Goal: Complete application form: Complete application form

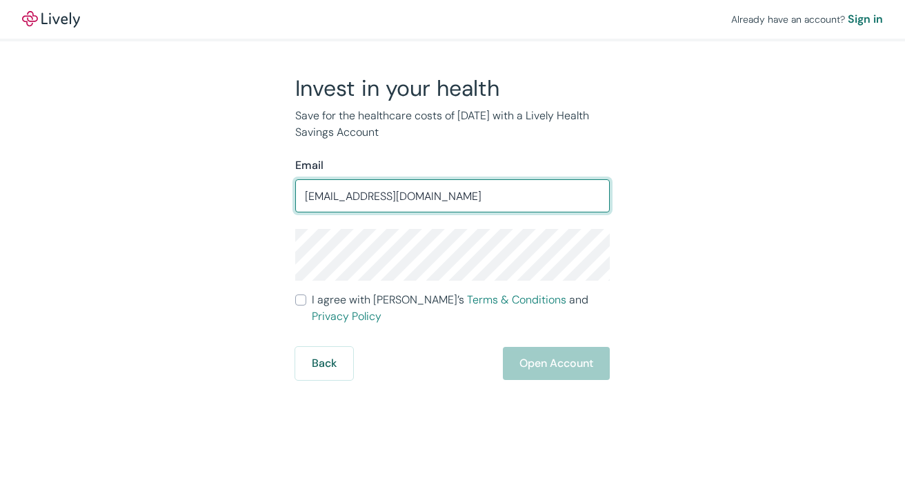
type input "[EMAIL_ADDRESS][DOMAIN_NAME]"
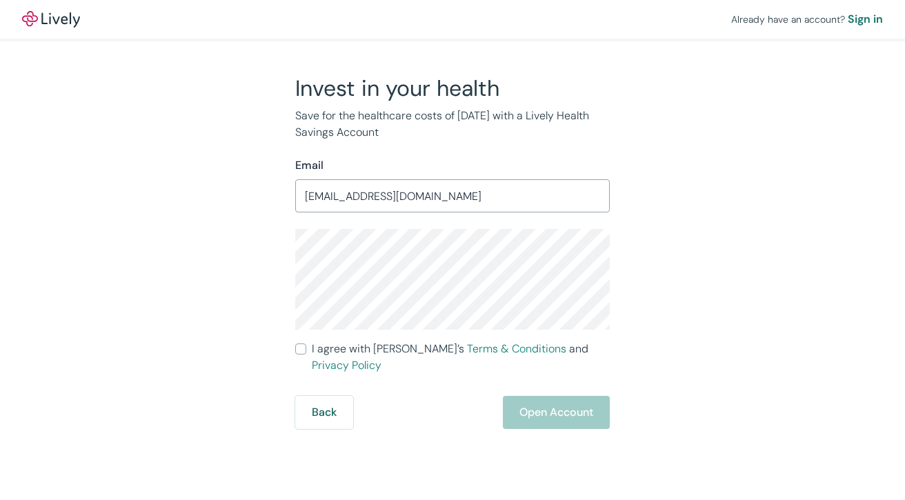
click at [758, 359] on div "Invest in your health Save for the healthcare costs of [DATE] with a Lively Hea…" at bounding box center [444, 252] width 662 height 355
click at [304, 352] on input "I agree with Lively’s Terms & Conditions and Privacy Policy" at bounding box center [300, 349] width 11 height 11
checkbox input "true"
click at [566, 396] on button "Open Account" at bounding box center [556, 412] width 107 height 33
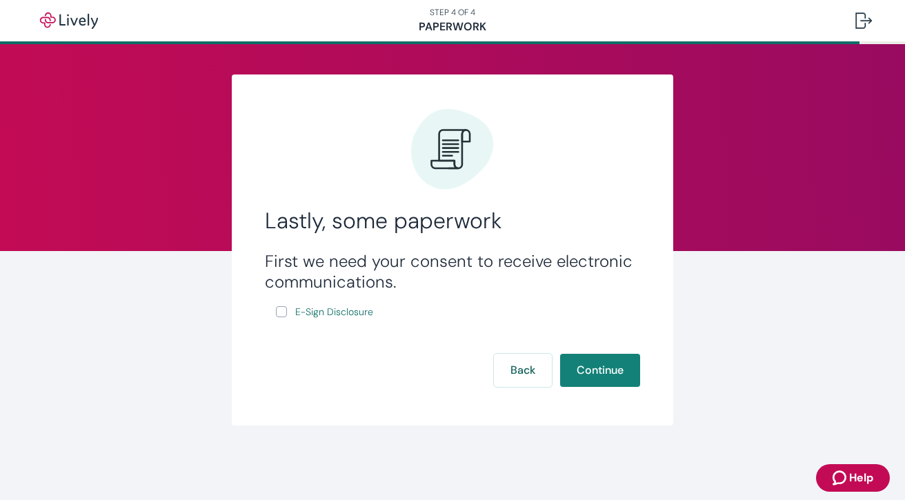
click at [283, 317] on input "E-Sign Disclosure" at bounding box center [281, 311] width 11 height 11
checkbox input "true"
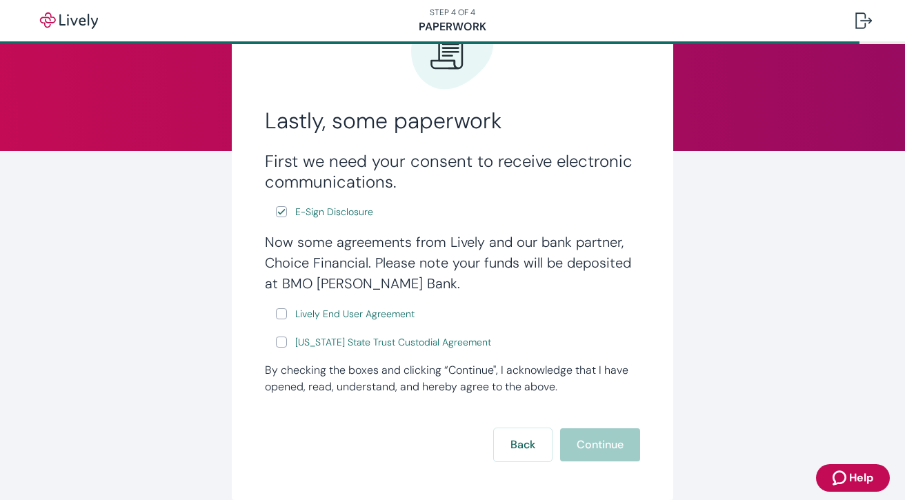
scroll to position [101, 0]
click at [279, 308] on input "Lively End User Agreement" at bounding box center [281, 313] width 11 height 11
checkbox input "true"
click at [293, 345] on link "Wyoming State Trust Custodial Agreement" at bounding box center [393, 341] width 201 height 17
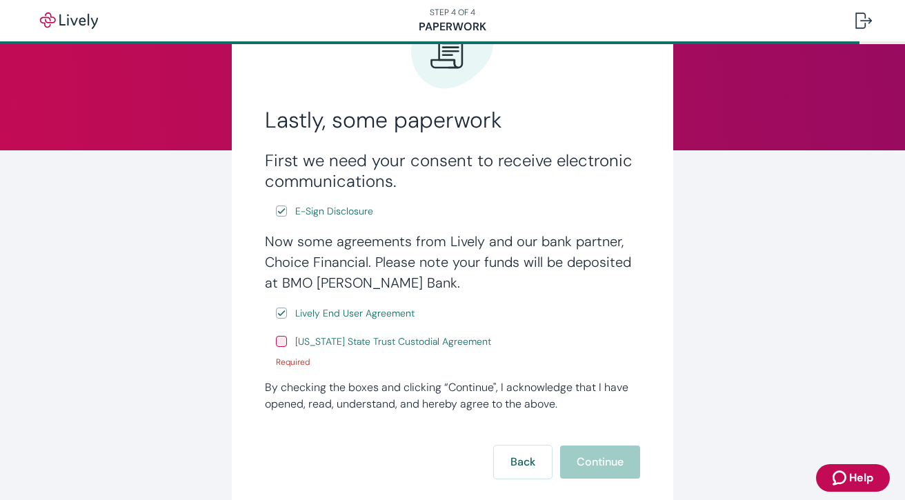
click at [276, 346] on input "Wyoming State Trust Custodial Agreement" at bounding box center [281, 341] width 11 height 11
checkbox input "true"
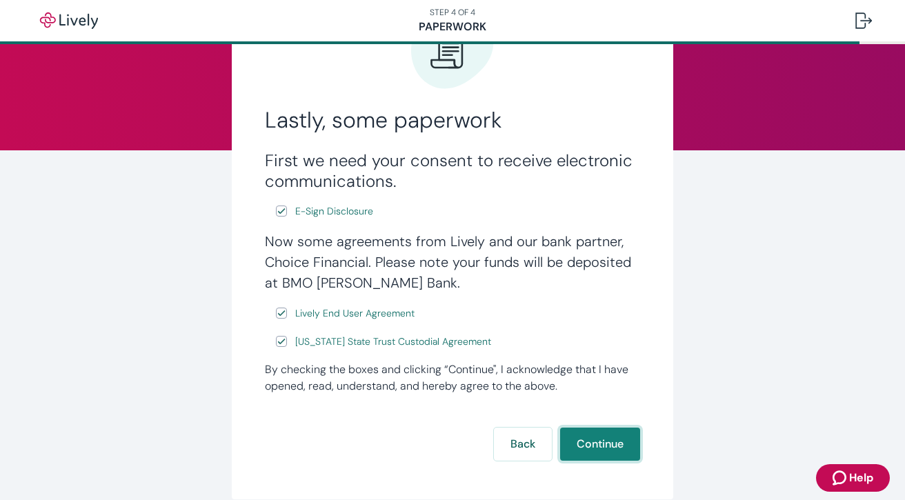
click at [601, 451] on button "Continue" at bounding box center [600, 444] width 80 height 33
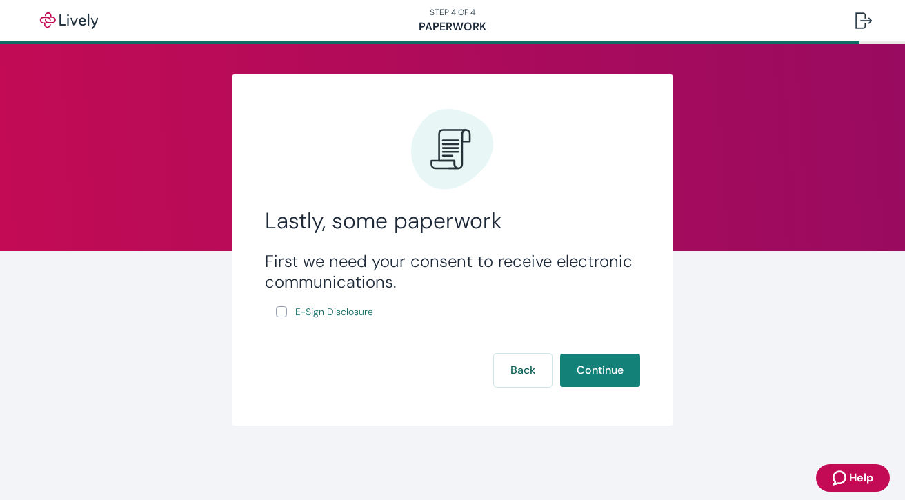
click at [286, 309] on input "E-Sign Disclosure" at bounding box center [281, 311] width 11 height 11
checkbox input "true"
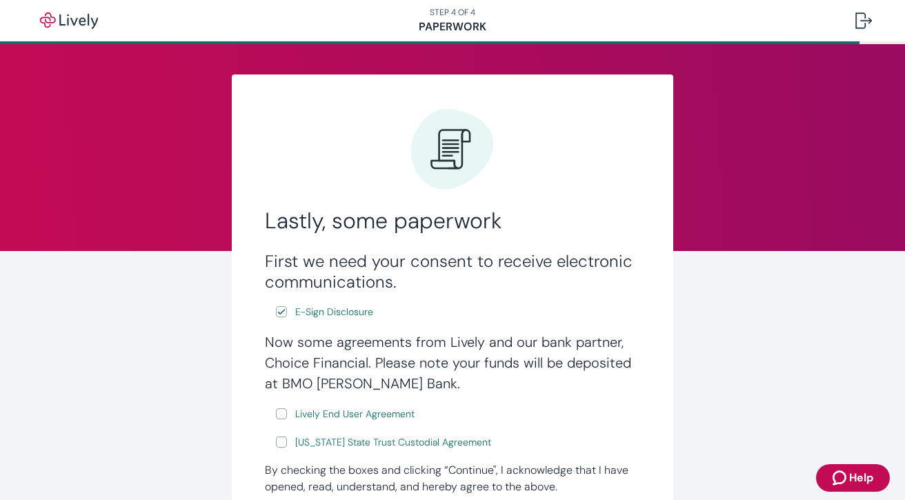
click at [350, 319] on span "E-Sign Disclosure" at bounding box center [334, 312] width 78 height 14
click at [276, 415] on input "Lively End User Agreement" at bounding box center [281, 413] width 11 height 11
checkbox input "true"
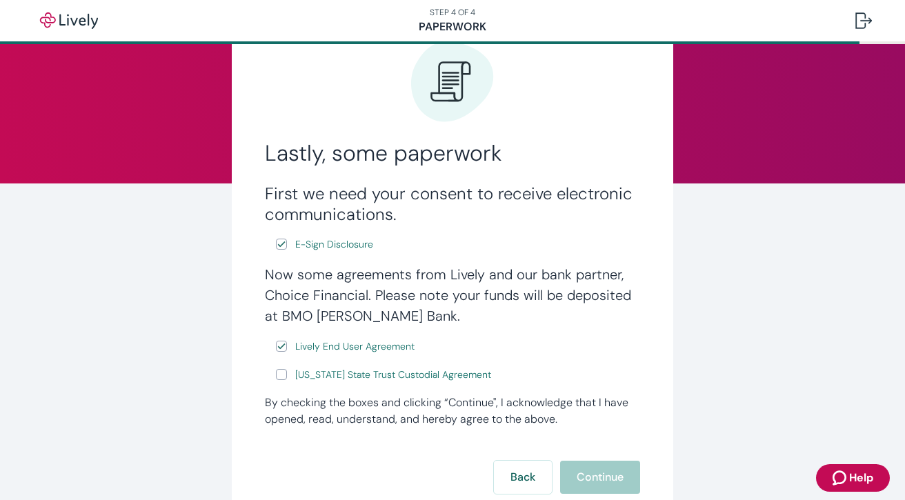
scroll to position [88, 0]
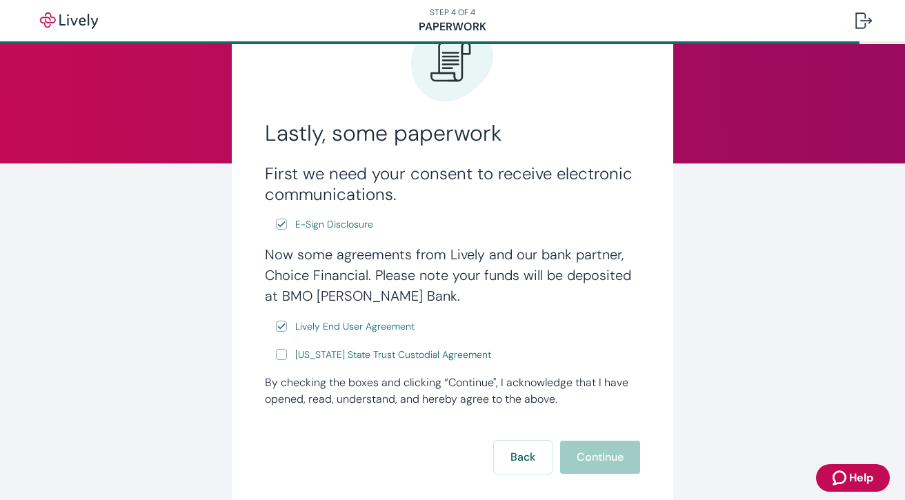
click at [360, 330] on span "Lively End User Agreement" at bounding box center [354, 326] width 119 height 14
click at [276, 358] on input "[US_STATE] State Trust Custodial Agreement" at bounding box center [281, 354] width 11 height 11
checkbox input "true"
click at [437, 359] on span "[US_STATE] State Trust Custodial Agreement" at bounding box center [393, 355] width 196 height 14
click at [602, 469] on button "Continue" at bounding box center [600, 457] width 80 height 33
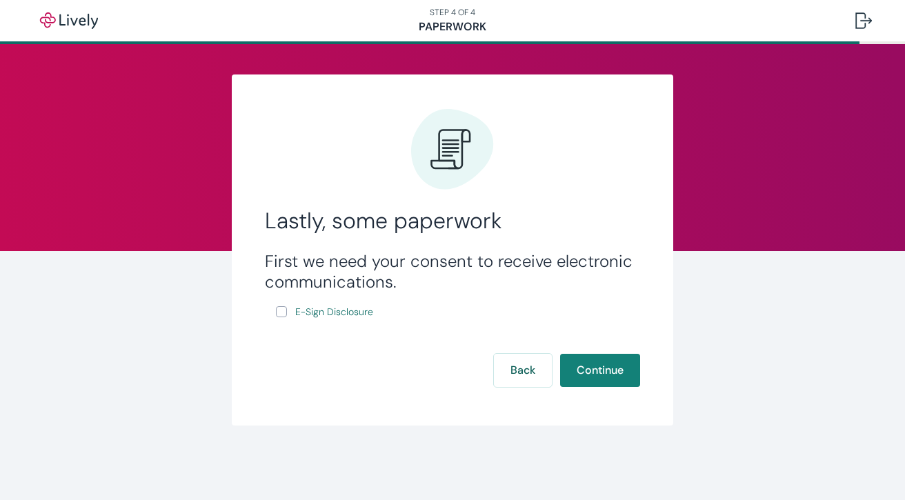
click at [284, 315] on input "E-Sign Disclosure" at bounding box center [281, 311] width 11 height 11
checkbox input "true"
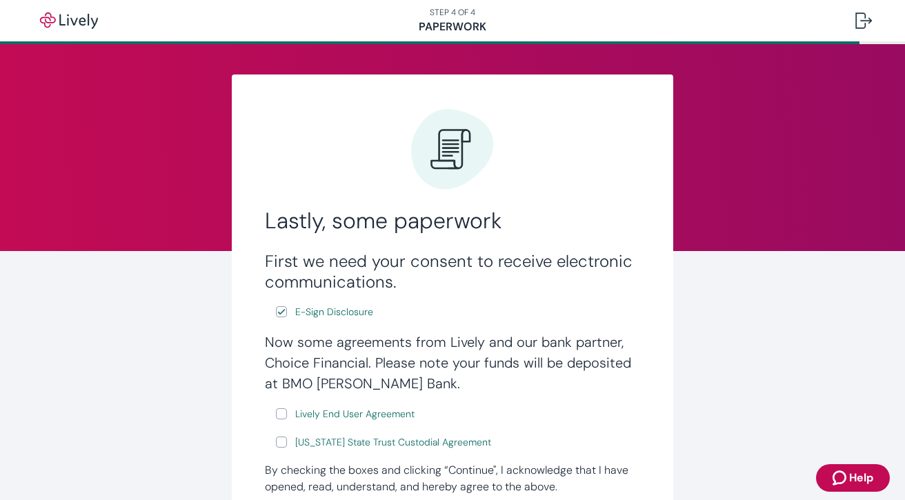
click at [277, 417] on input "Lively End User Agreement" at bounding box center [281, 413] width 11 height 11
checkbox input "true"
click at [293, 451] on link "Wyoming State Trust Custodial Agreement" at bounding box center [393, 442] width 201 height 17
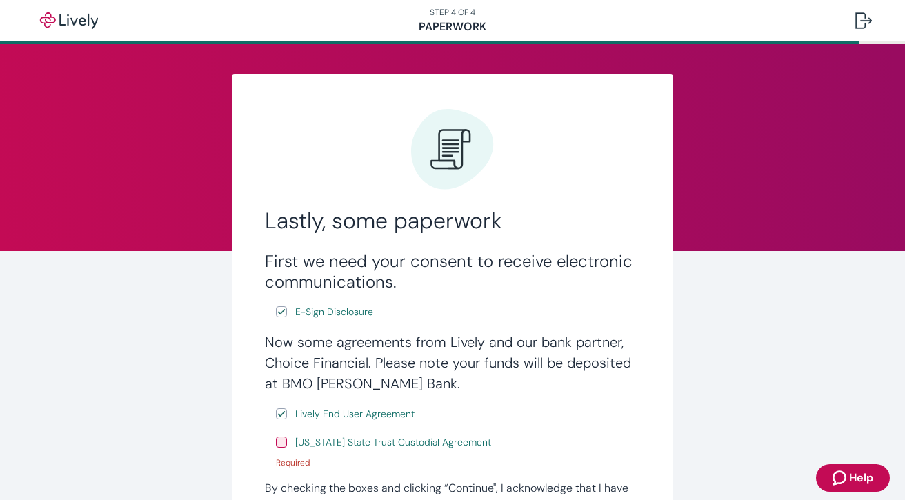
click at [277, 440] on input "Wyoming State Trust Custodial Agreement" at bounding box center [281, 442] width 11 height 11
checkbox input "true"
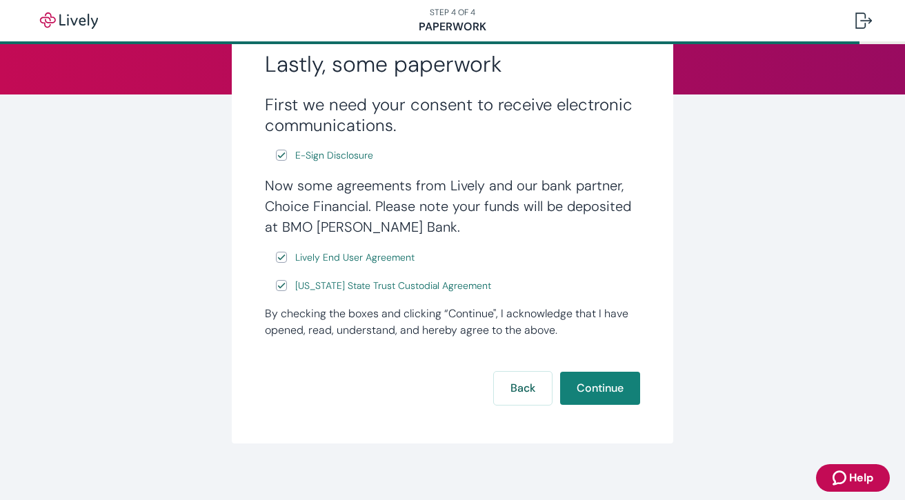
scroll to position [168, 0]
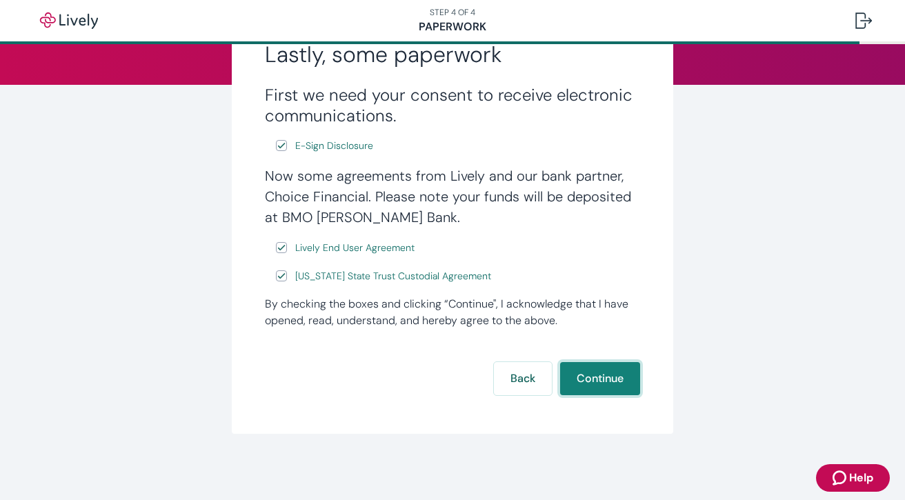
click at [598, 381] on button "Continue" at bounding box center [600, 378] width 80 height 33
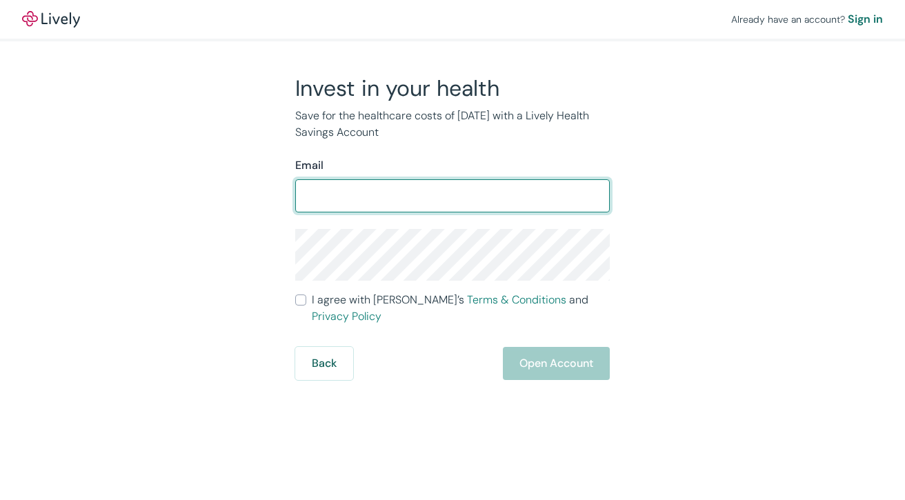
click at [868, 21] on div "Sign in" at bounding box center [865, 19] width 35 height 17
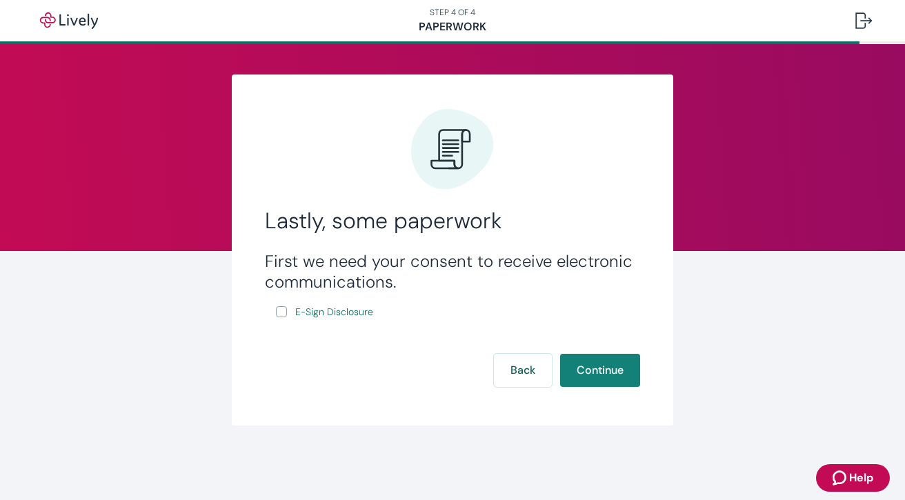
click at [284, 312] on input "E-Sign Disclosure" at bounding box center [281, 311] width 11 height 11
checkbox input "true"
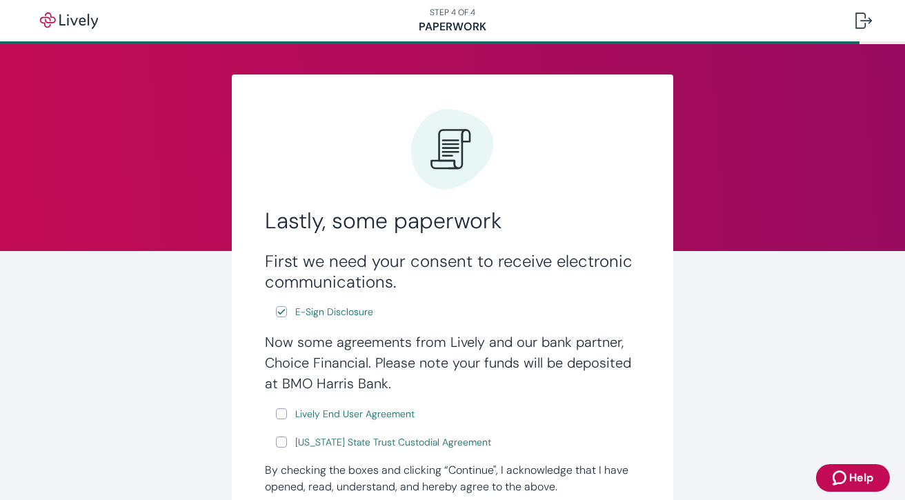
click at [276, 415] on input "Lively End User Agreement" at bounding box center [281, 413] width 11 height 11
checkbox input "true"
click at [276, 446] on input "[US_STATE] State Trust Custodial Agreement" at bounding box center [281, 442] width 11 height 11
checkbox input "true"
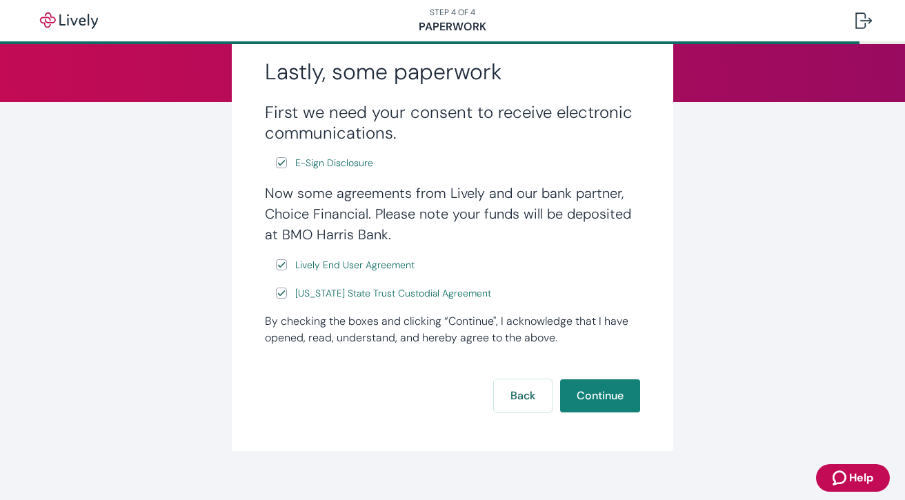
scroll to position [149, 0]
click at [599, 407] on button "Continue" at bounding box center [600, 395] width 80 height 33
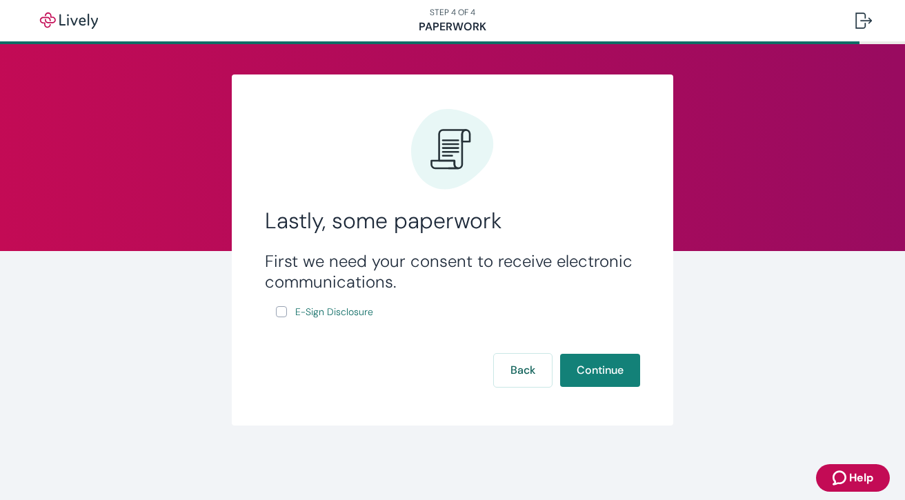
click at [279, 317] on input "E-Sign Disclosure" at bounding box center [281, 311] width 11 height 11
checkbox input "true"
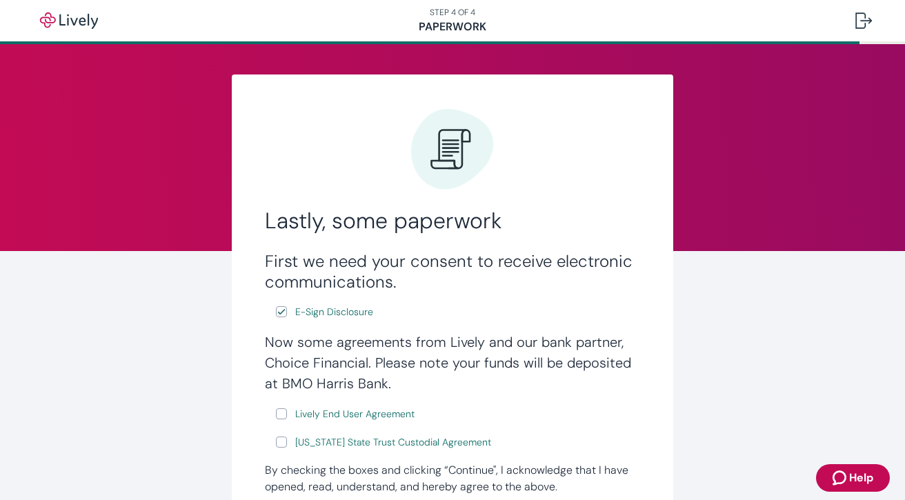
click at [281, 410] on input "Lively End User Agreement" at bounding box center [281, 413] width 11 height 11
checkbox input "true"
click at [278, 445] on input "[US_STATE] State Trust Custodial Agreement" at bounding box center [281, 442] width 11 height 11
checkbox input "true"
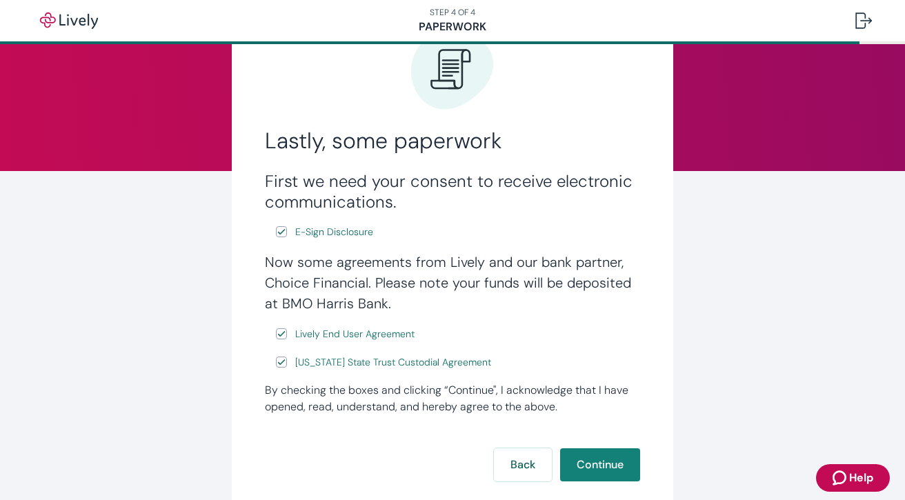
scroll to position [81, 0]
click at [618, 468] on button "Continue" at bounding box center [600, 464] width 80 height 33
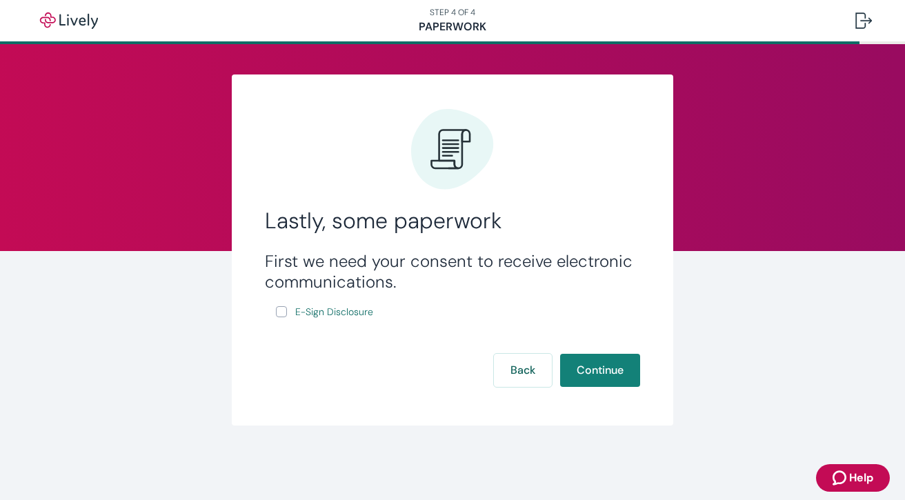
click at [283, 313] on input "E-Sign Disclosure" at bounding box center [281, 311] width 11 height 11
checkbox input "true"
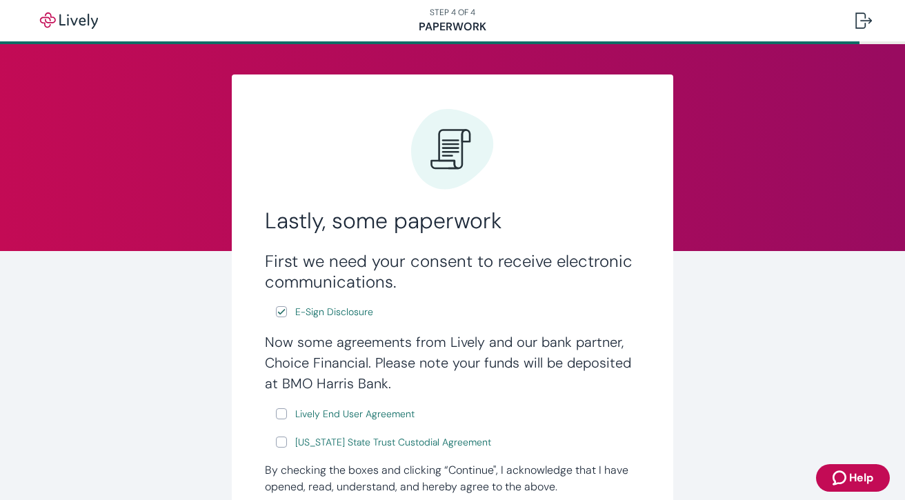
click at [276, 417] on input "Lively End User Agreement" at bounding box center [281, 413] width 11 height 11
checkbox input "true"
click at [295, 448] on span "[US_STATE] State Trust Custodial Agreement" at bounding box center [393, 442] width 196 height 14
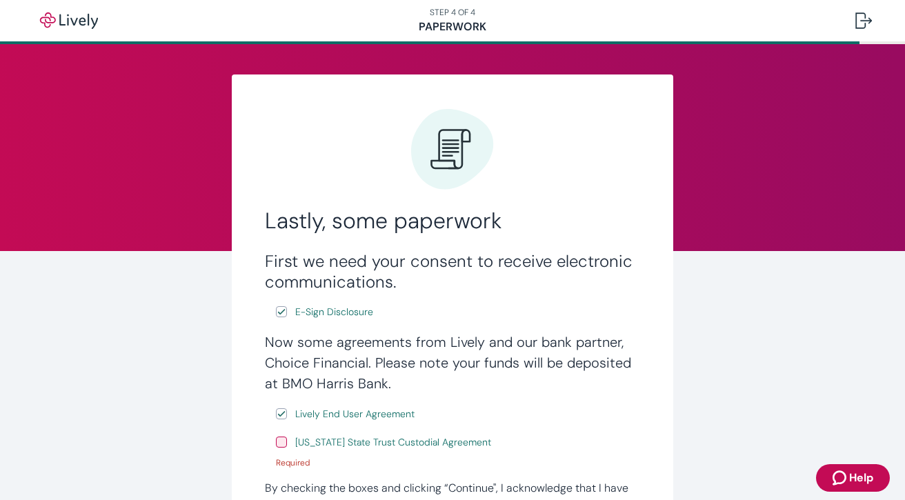
click at [276, 445] on input "[US_STATE] State Trust Custodial Agreement" at bounding box center [281, 442] width 11 height 11
checkbox input "true"
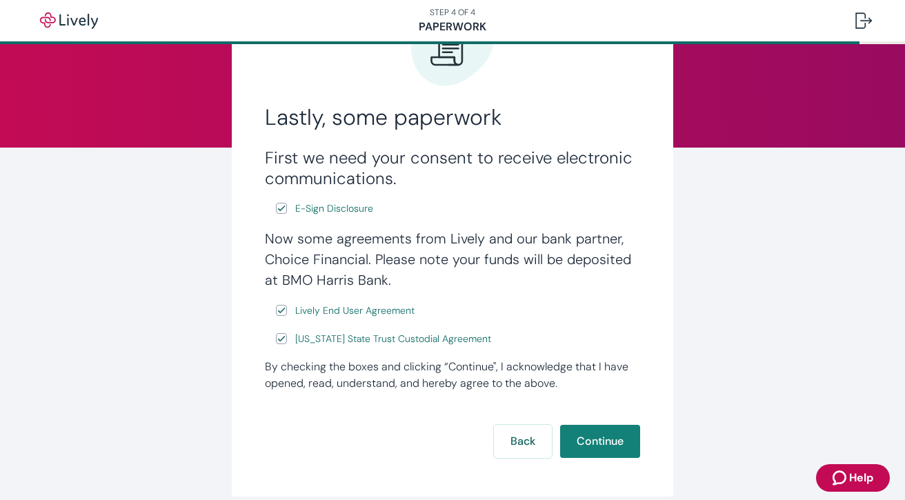
scroll to position [116, 0]
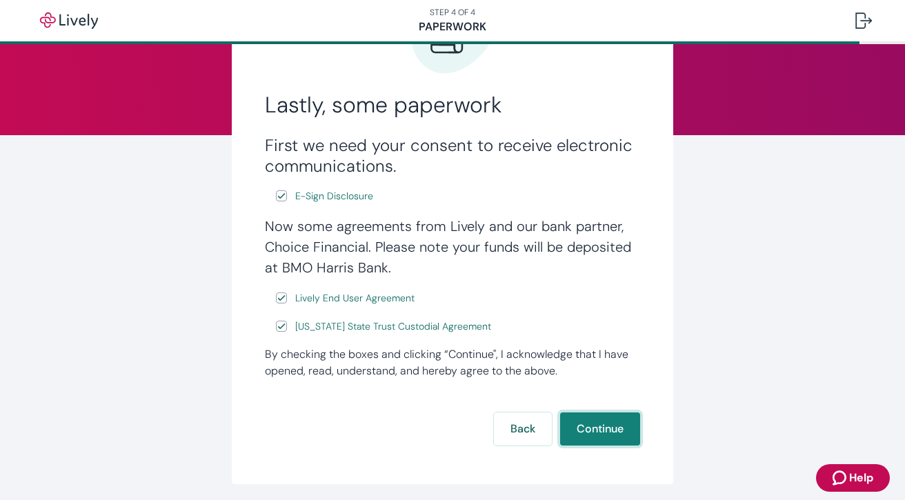
click at [599, 435] on button "Continue" at bounding box center [600, 429] width 80 height 33
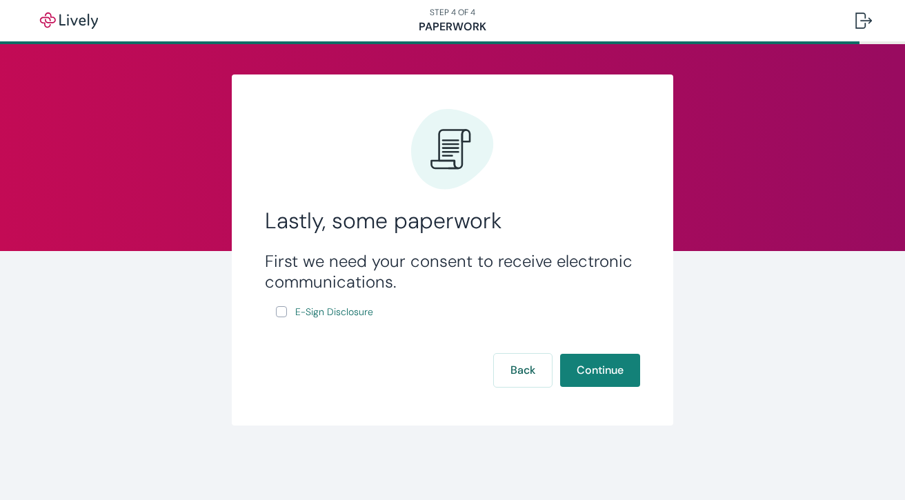
click at [811, 389] on div "Lastly, some paperwork First we need your consent to receive electronic communi…" at bounding box center [452, 268] width 905 height 448
click at [878, 478] on button "Help" at bounding box center [853, 478] width 74 height 28
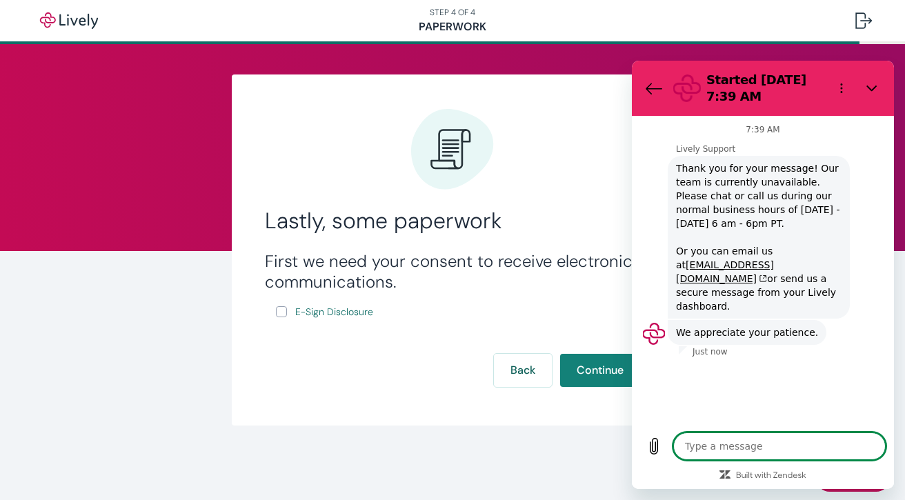
type textarea "x"
type textarea "I"
type textarea "x"
type textarea "I"
type textarea "x"
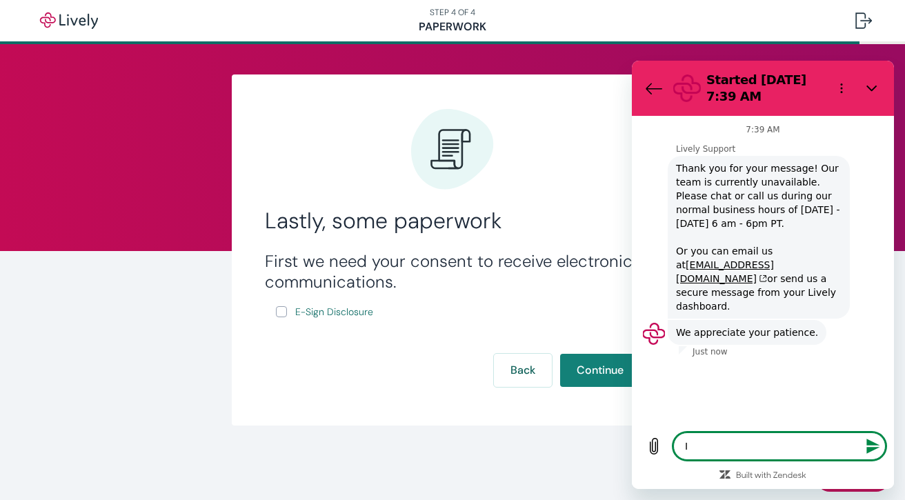
type textarea "I K"
type textarea "x"
type textarea "I KE"
type textarea "x"
type textarea "I KEE"
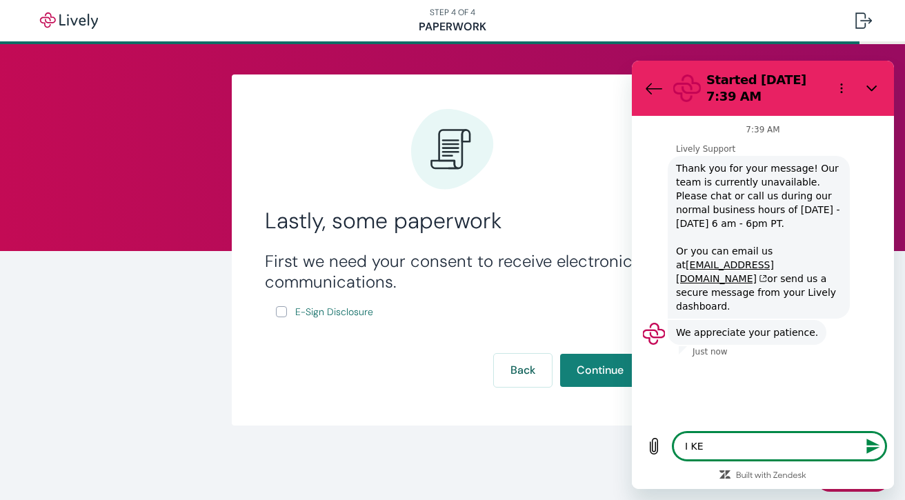
type textarea "x"
type textarea "I KE"
type textarea "x"
type textarea "I K"
type textarea "x"
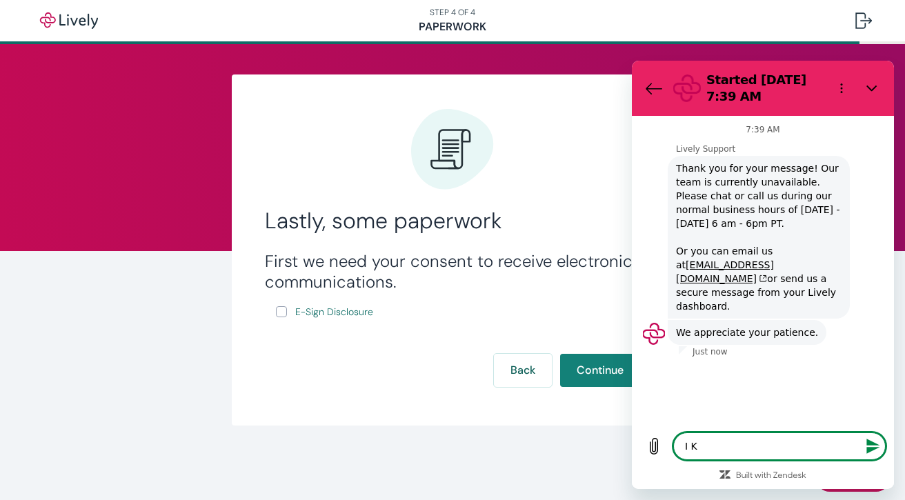
type textarea "I"
type textarea "x"
type textarea "I k"
type textarea "x"
type textarea "I ke"
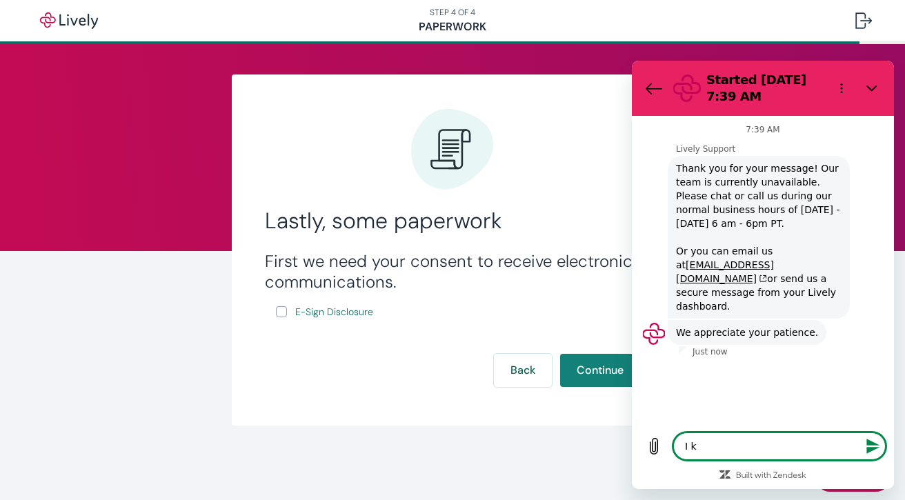
type textarea "x"
type textarea "I kee"
type textarea "x"
type textarea "I keep"
type textarea "x"
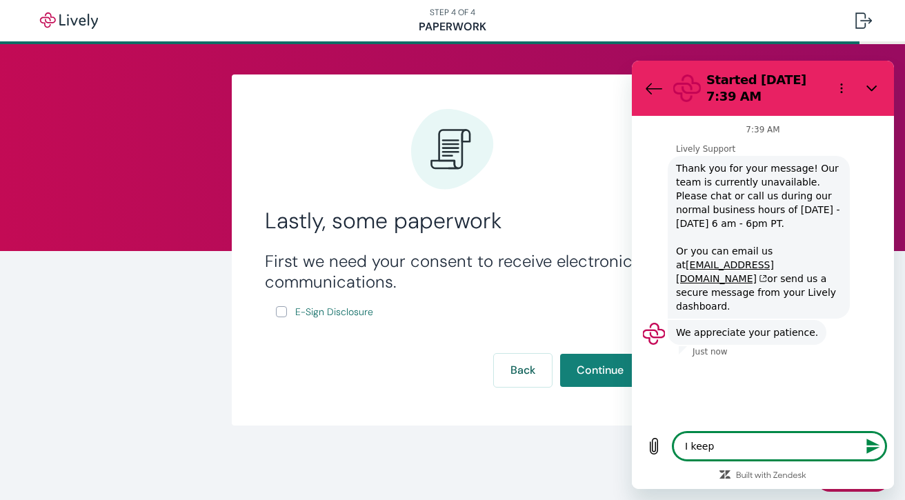
type textarea "I keep"
type textarea "x"
type textarea "I keep g"
type textarea "x"
type textarea "I keep ge"
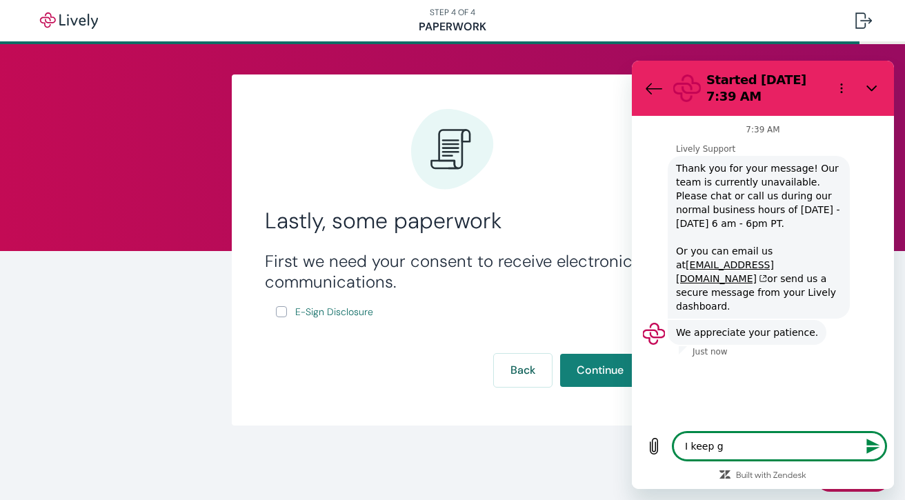
type textarea "x"
type textarea "I keep get"
type textarea "x"
type textarea "I keep gett"
type textarea "x"
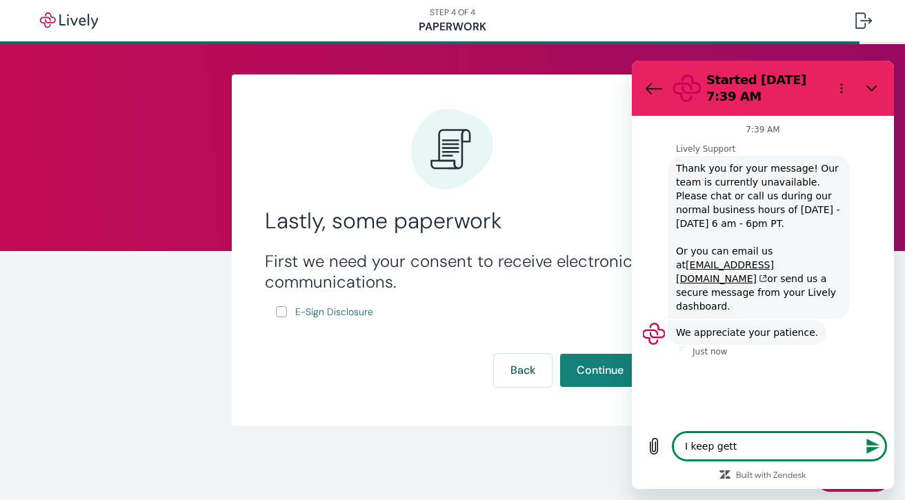
type textarea "I keep getti"
type textarea "x"
type textarea "I keep gettin"
type textarea "x"
type textarea "I keep getting"
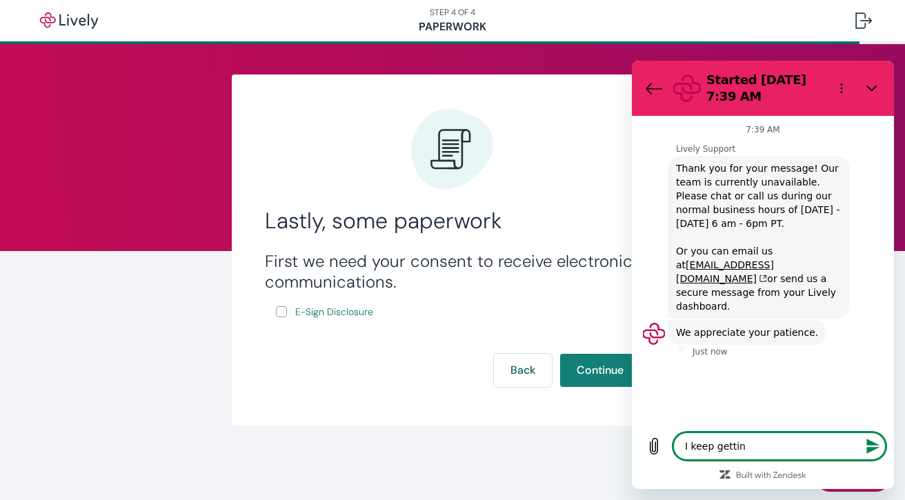
type textarea "x"
type textarea "I keep getting"
type textarea "x"
type textarea "I keep getting a"
type textarea "x"
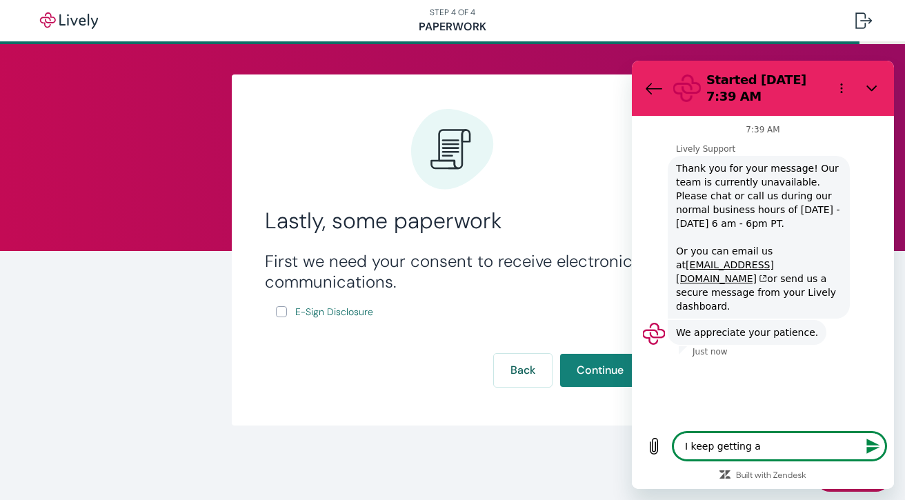
type textarea "I keep getting an"
type textarea "x"
type textarea "I keep getting an"
type textarea "x"
type textarea "I keep getting an e"
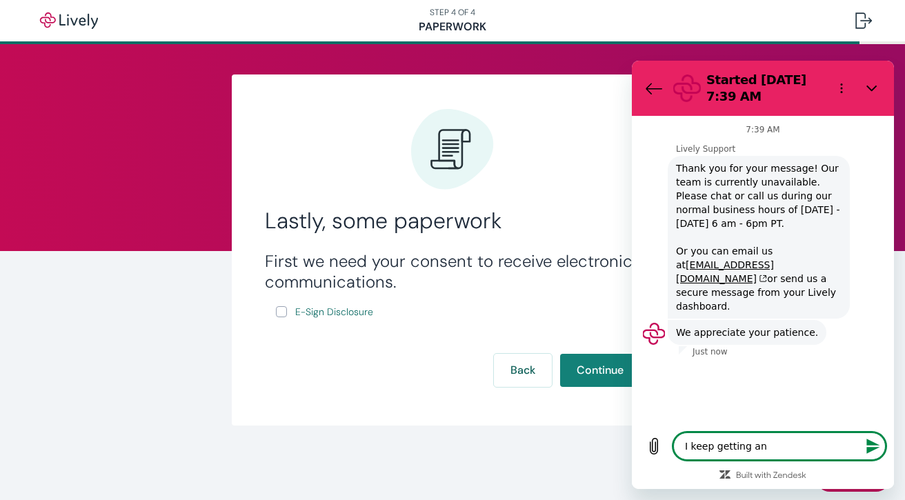
type textarea "x"
type textarea "I keep getting an er"
type textarea "x"
type textarea "I keep getting an err"
type textarea "x"
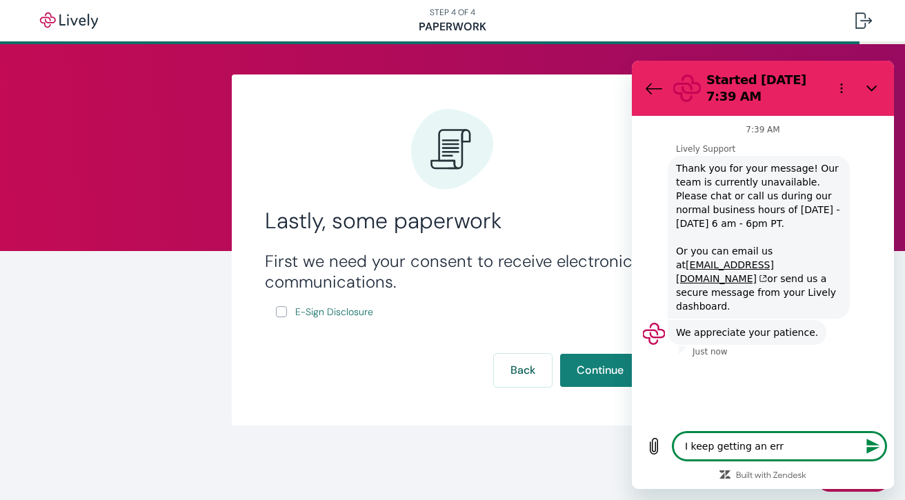
type textarea "I keep getting an erro"
type textarea "x"
type textarea "I keep getting an error"
type textarea "x"
type textarea "I keep getting an error"
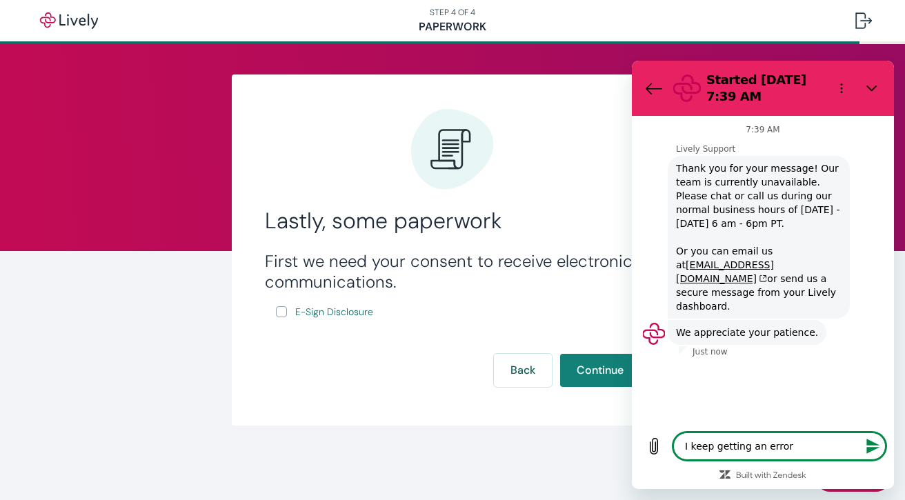
type textarea "x"
type textarea "I keep getting an error a"
type textarea "x"
type textarea "I keep getting an error at"
type textarea "x"
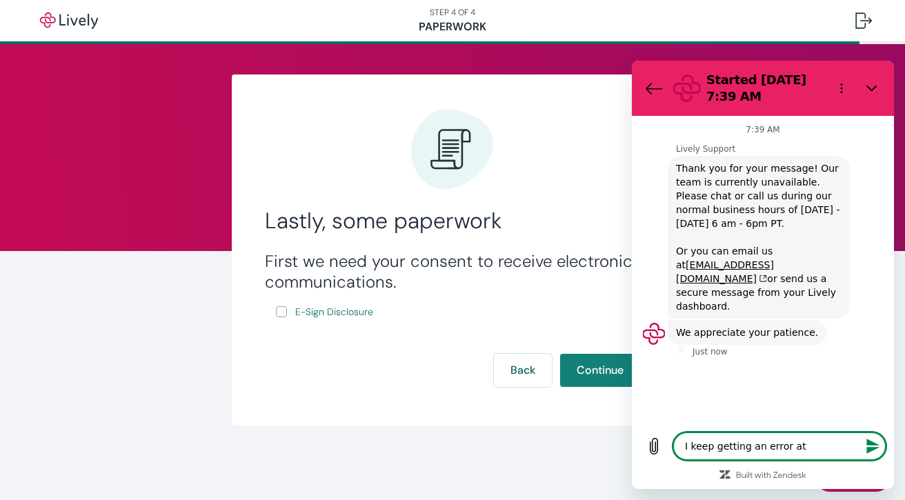
type textarea "I keep getting an error at"
type textarea "x"
type textarea "I keep getting an error at t"
type textarea "x"
type textarea "I keep getting an error at th"
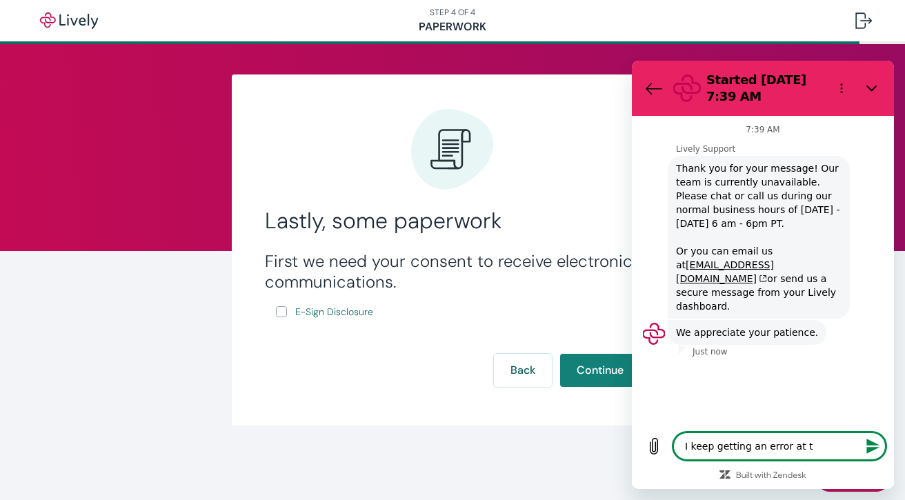
type textarea "x"
type textarea "I keep getting an error at the"
type textarea "x"
type textarea "I keep getting an error at the"
type textarea "x"
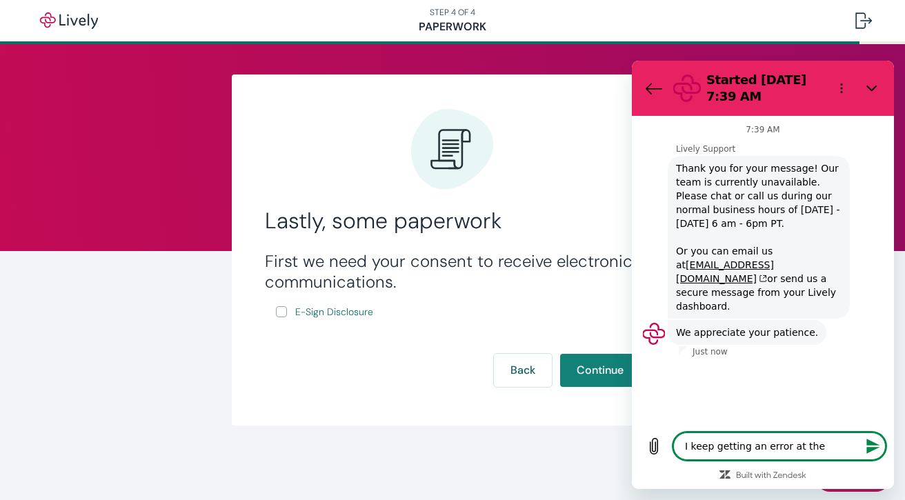
type textarea "I keep getting an error at the s"
type textarea "x"
type textarea "I keep getting an error at the"
type textarea "x"
type textarea "I keep getting an error at the l"
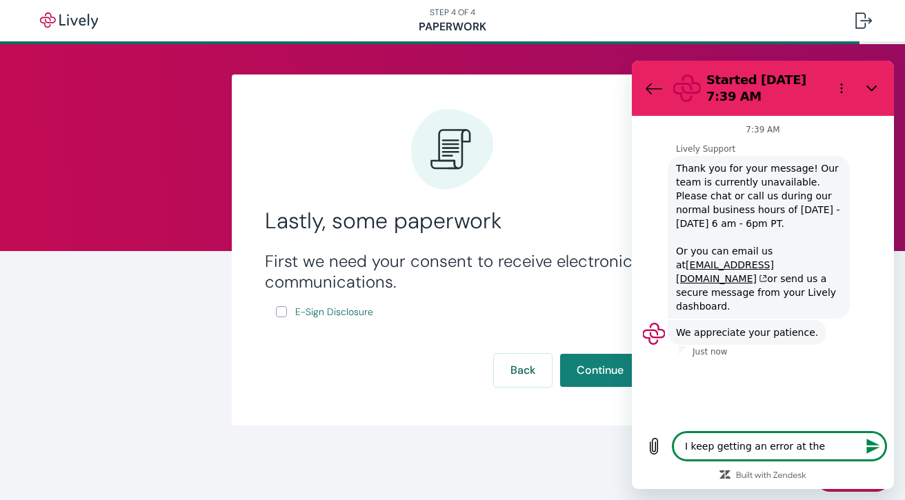
type textarea "x"
type textarea "I keep getting an error at the la"
type textarea "x"
type textarea "I keep getting an error at the las"
type textarea "x"
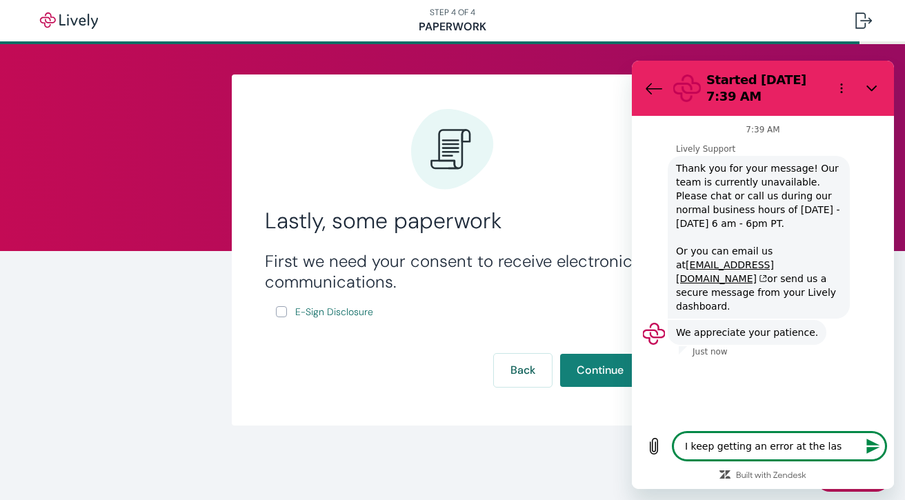
type textarea "I keep getting an error at the last"
type textarea "x"
type textarea "I keep getting an error at the last"
type textarea "x"
type textarea "I keep getting an error at the last s"
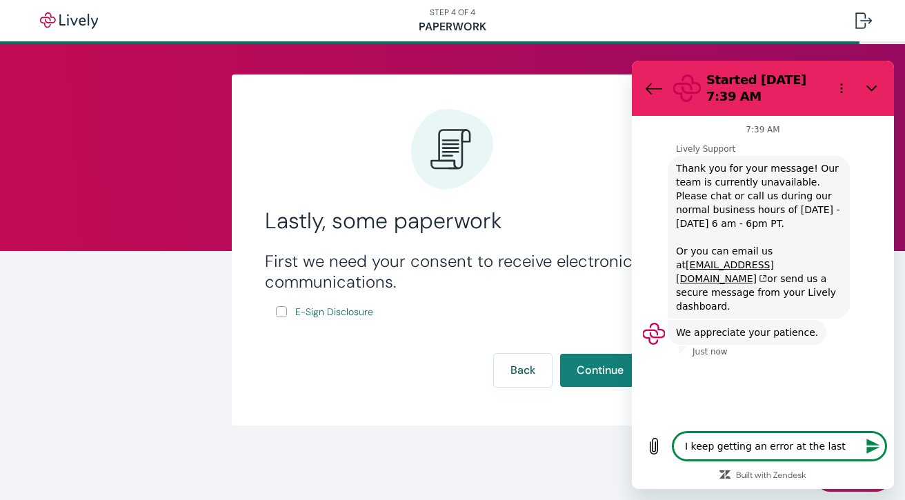
type textarea "x"
type textarea "I keep getting an error at the last st"
type textarea "x"
type textarea "I keep getting an error at the last ste"
type textarea "x"
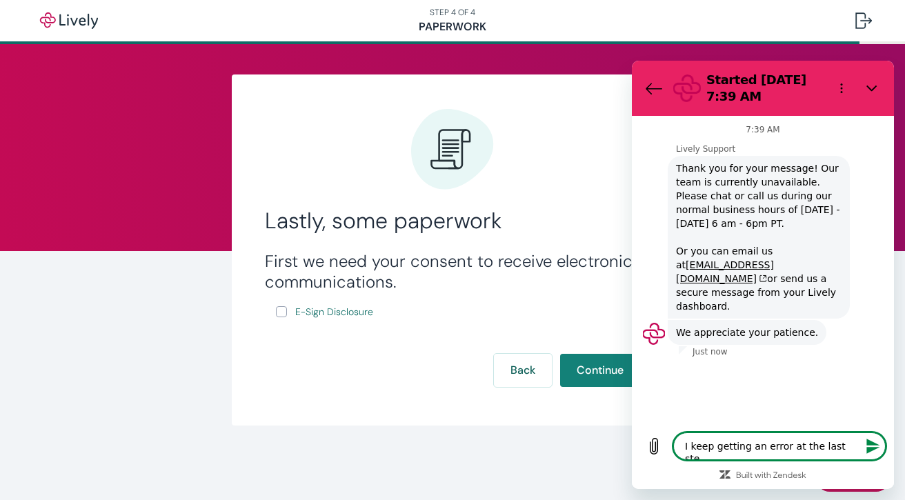
type textarea "I keep getting an error at the last step"
type textarea "x"
type textarea "I keep getting an error at the last step"
type textarea "x"
type textarea "I keep getting an error at the last step o"
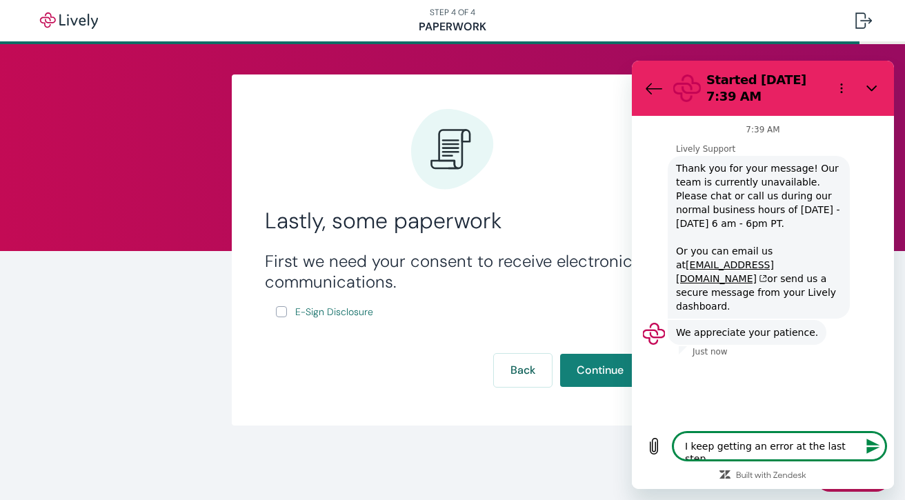
type textarea "x"
type textarea "I keep getting an error at the last step of"
type textarea "x"
type textarea "I keep getting an error at the last step of"
type textarea "x"
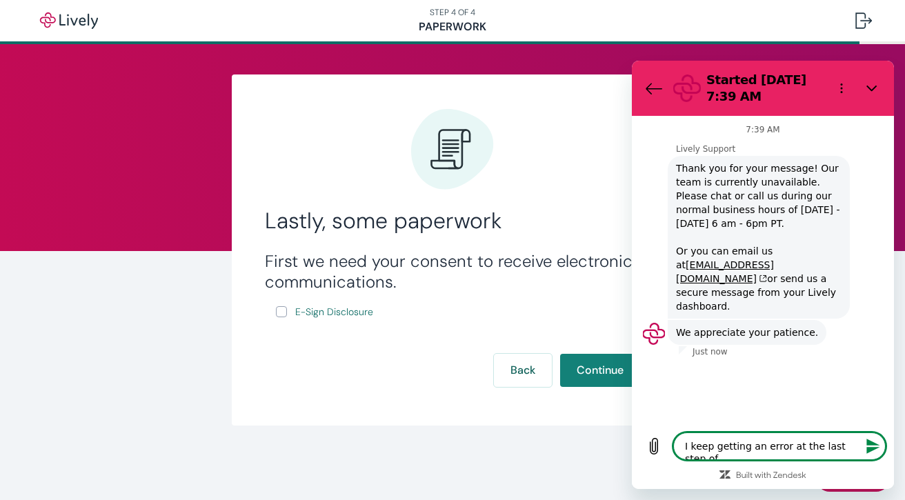
type textarea "I keep getting an error at the last step of o"
type textarea "x"
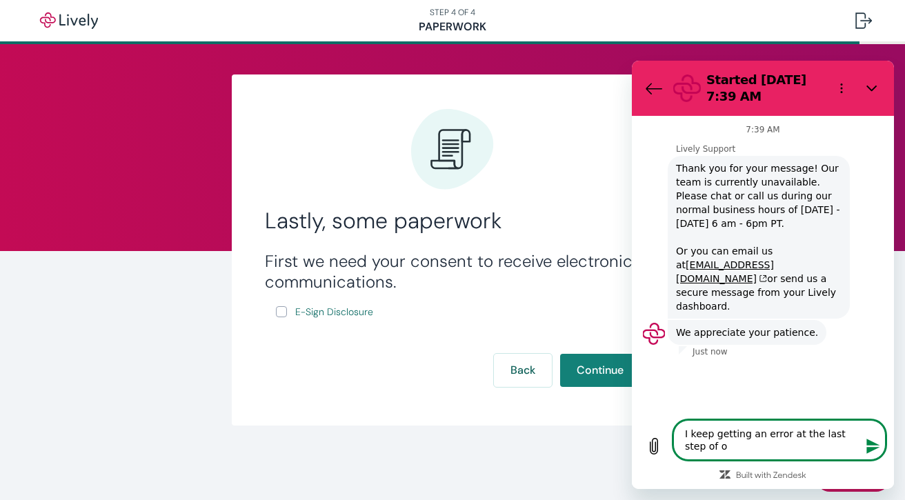
type textarea "I keep getting an error at the last step of op"
type textarea "x"
type textarea "I keep getting an error at the last step of ope"
type textarea "x"
type textarea "I keep getting an error at the last step of open"
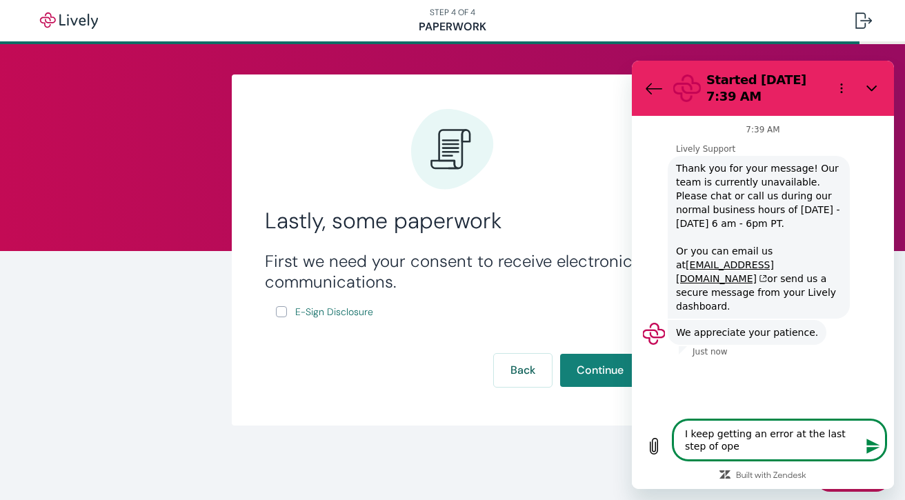
type textarea "x"
type textarea "I keep getting an error at the last step of openi"
type textarea "x"
type textarea "I keep getting an error at the last step of openin"
type textarea "x"
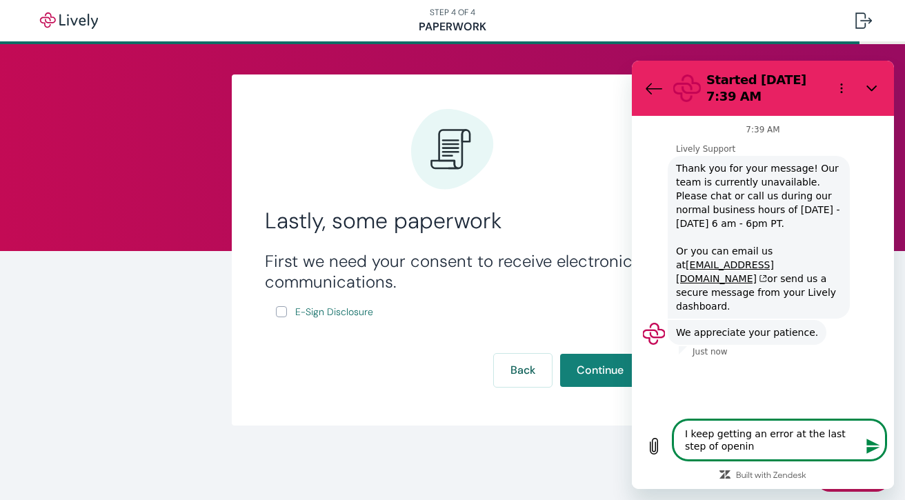
type textarea "I keep getting an error at the last step of opening"
type textarea "x"
type textarea "I keep getting an error at the last step of opening"
type textarea "x"
type textarea "I keep getting an error at the last step of opening t"
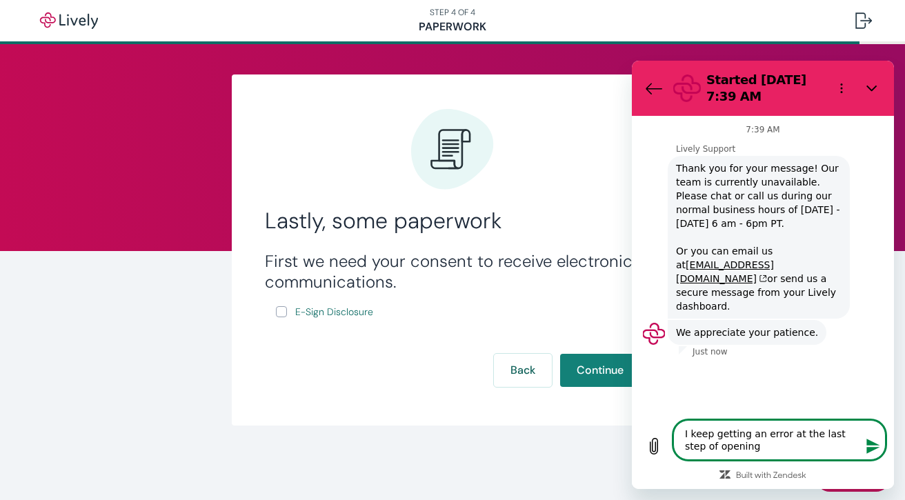
type textarea "x"
type textarea "I keep getting an error at the last step of opening th"
type textarea "x"
type textarea "I keep getting an error at the last step of opening the"
type textarea "x"
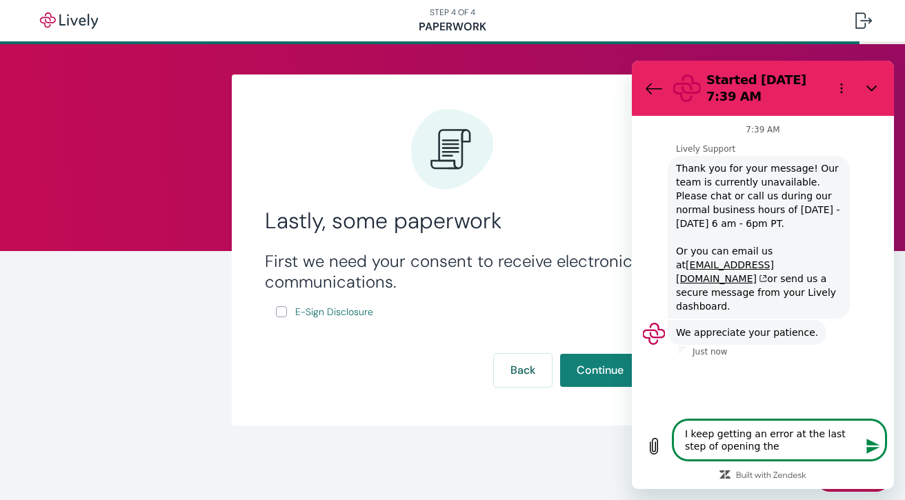
type textarea "I keep getting an error at the last step of opening the"
type textarea "x"
type textarea "I keep getting an error at the last step of opening the a"
type textarea "x"
type textarea "I keep getting an error at the last step of opening the ac"
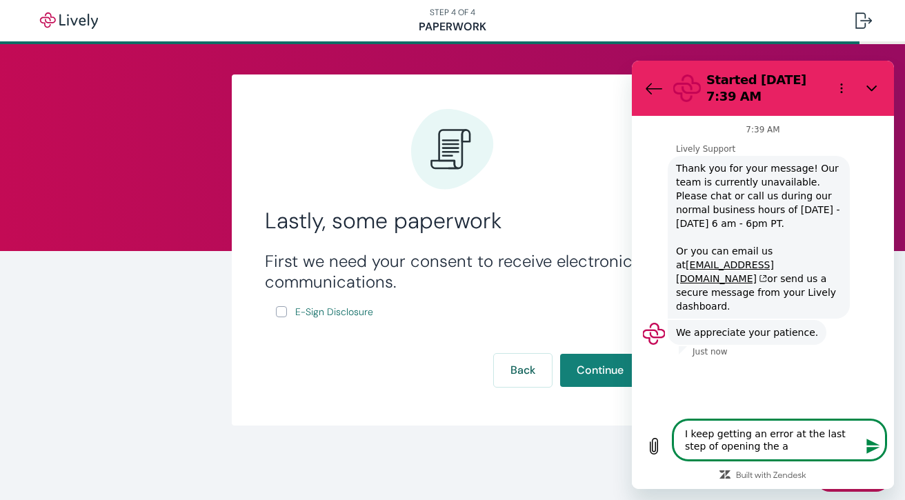
type textarea "x"
type textarea "I keep getting an error at the last step of opening the acc"
type textarea "x"
type textarea "I keep getting an error at the last step of opening the acco"
type textarea "x"
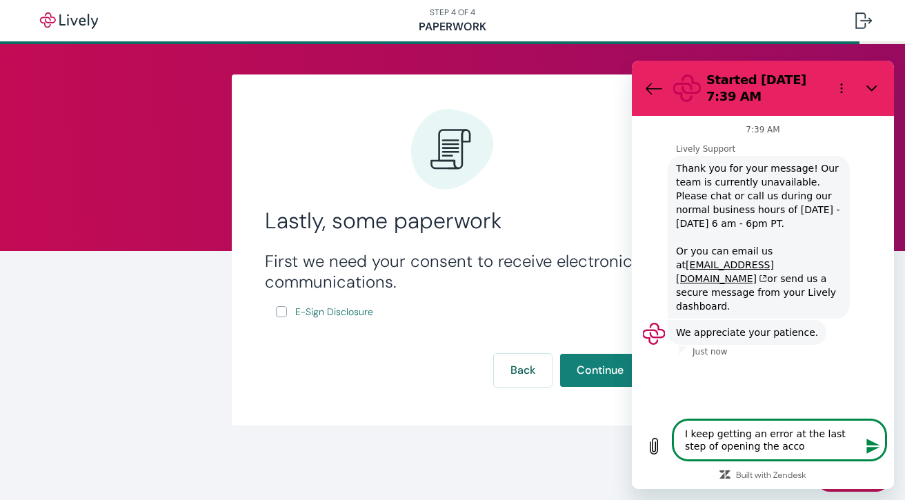
type textarea "I keep getting an error at the last step of opening the accou"
type textarea "x"
type textarea "I keep getting an error at the last step of opening the accoun"
type textarea "x"
type textarea "I keep getting an error at the last step of opening the account"
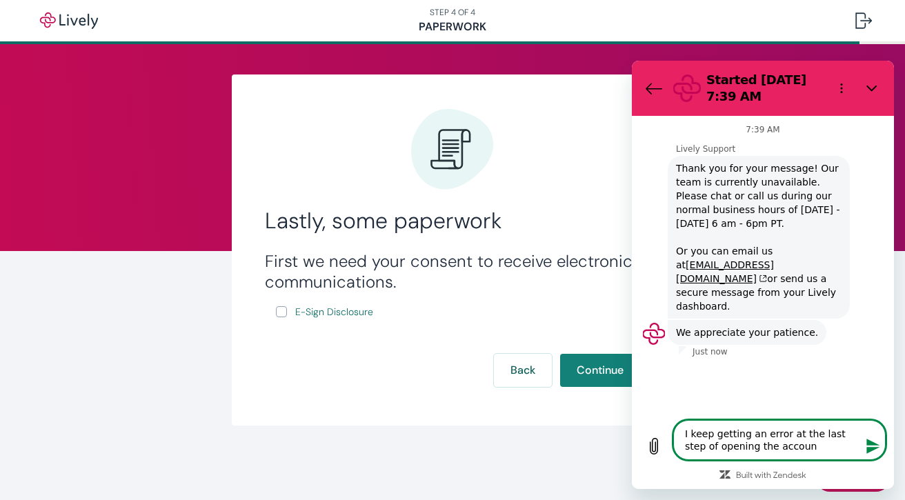
type textarea "x"
type textarea "I keep getting an error at the last step of opening the account."
type textarea "x"
type textarea "I keep getting an error at the last step of opening the account."
type textarea "x"
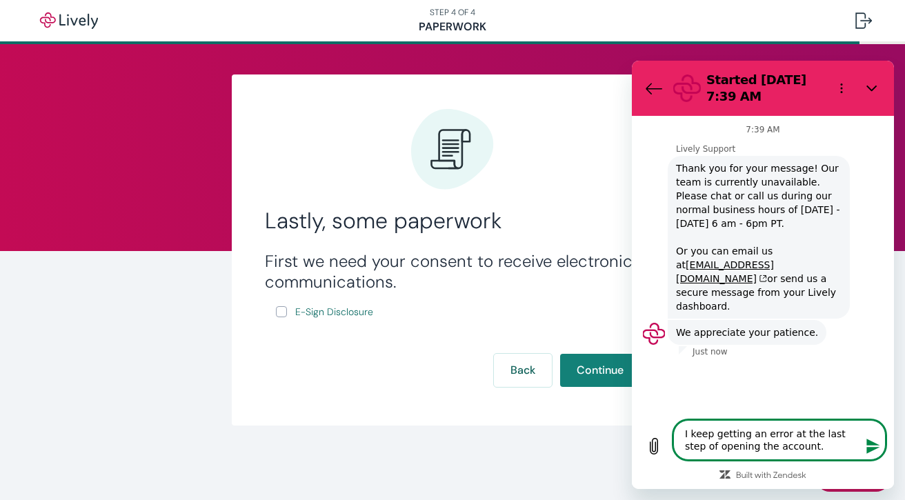
type textarea "I keep getting an error at the last step of opening the account. a"
type textarea "x"
type textarea "I keep getting an error at the last step of opening the account. at"
type textarea "x"
type textarea "I keep getting an error at the last step of opening the account. at"
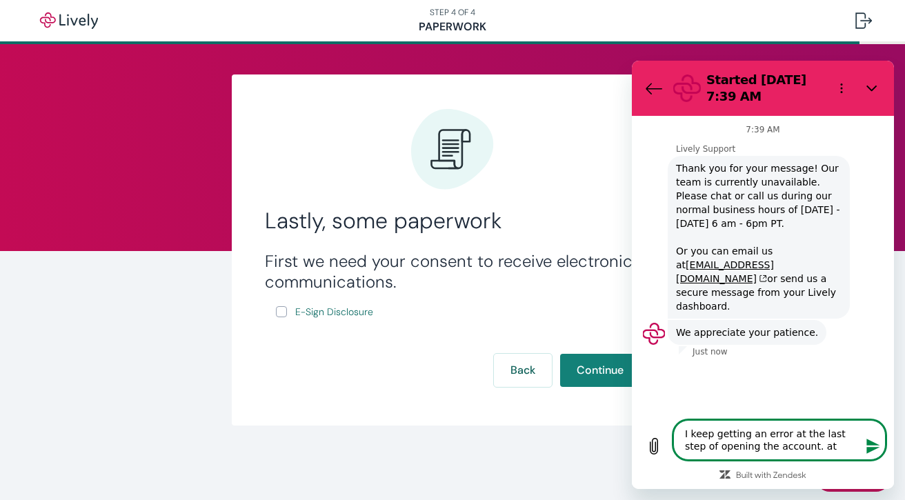
type textarea "x"
type textarea "I keep getting an error at the last step of opening the account. at t"
type textarea "x"
type textarea "I keep getting an error at the last step of opening the account. at th"
type textarea "x"
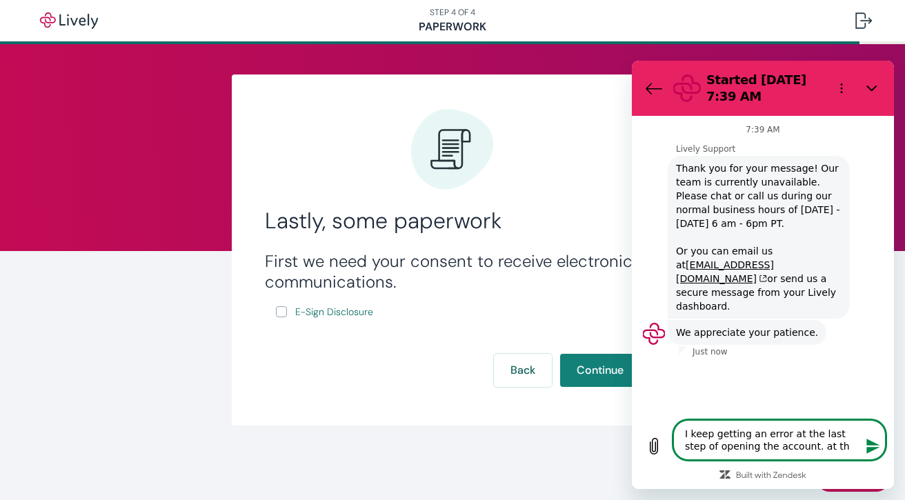
type textarea "I keep getting an error at the last step of opening the account. at the"
type textarea "x"
type textarea "I keep getting an error at the last step of opening the account. at the"
type textarea "x"
type textarea "I keep getting an error at the last step of opening the account. at the p"
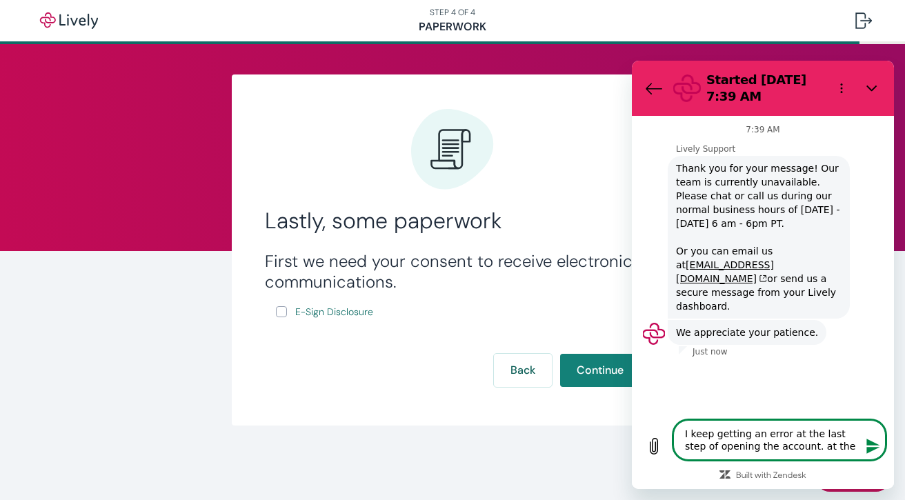
type textarea "x"
type textarea "I keep getting an error at the last step of opening the account. at the po"
type textarea "x"
type textarea "I keep getting an error at the last step of opening the account. at the poi"
type textarea "x"
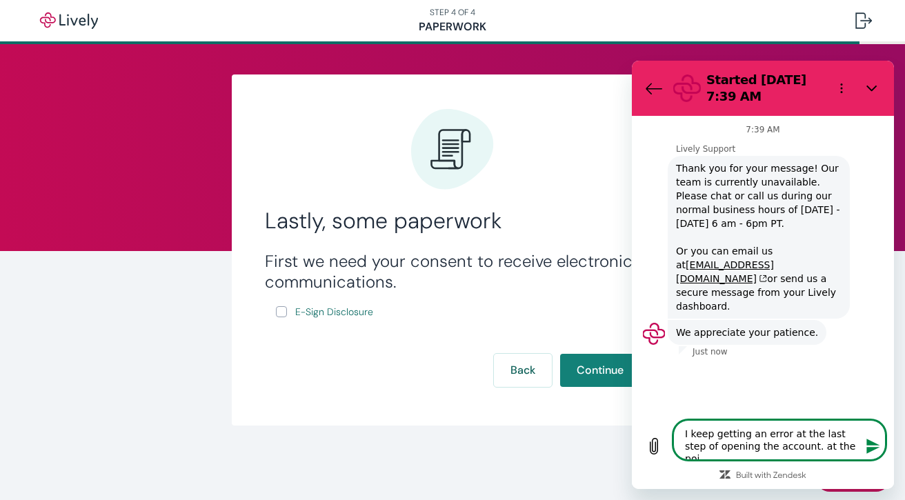
type textarea "I keep getting an error at the last step of opening the account. at the poin"
type textarea "x"
type textarea "I keep getting an error at the last step of opening the account. at the point"
type textarea "x"
type textarea "I keep getting an error at the last step of opening the account. at the point"
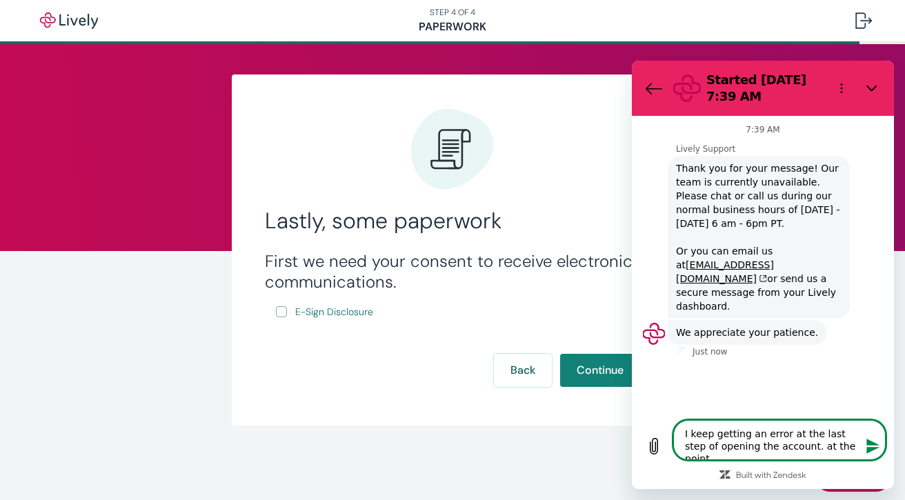
type textarea "x"
type textarea "I keep getting an error at the last step of opening the account. at the point w"
type textarea "x"
type textarea "I keep getting an error at the last step of opening the account. at the point wh"
type textarea "x"
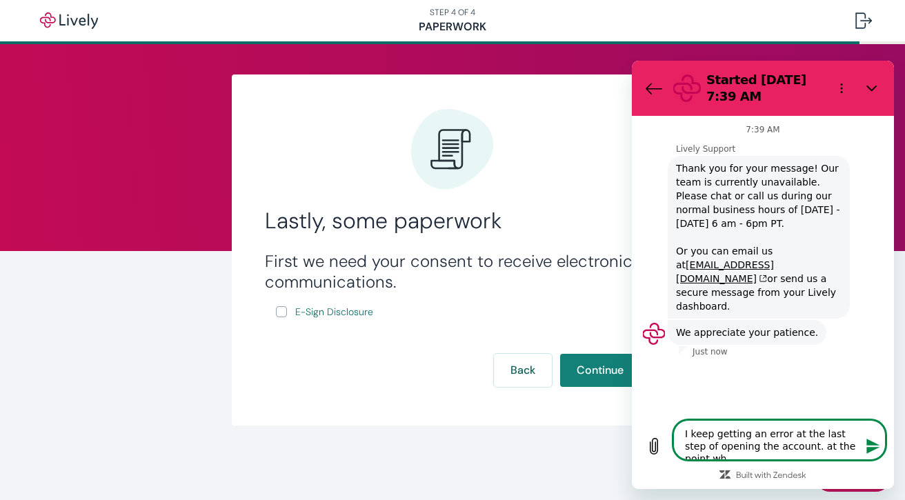
type textarea "I keep getting an error at the last step of opening the account. at the point w…"
type textarea "x"
type textarea "I keep getting an error at the last step of opening the account. at the point w…"
type textarea "x"
type textarea "I keep getting an error at the last step of opening the account. at the point w…"
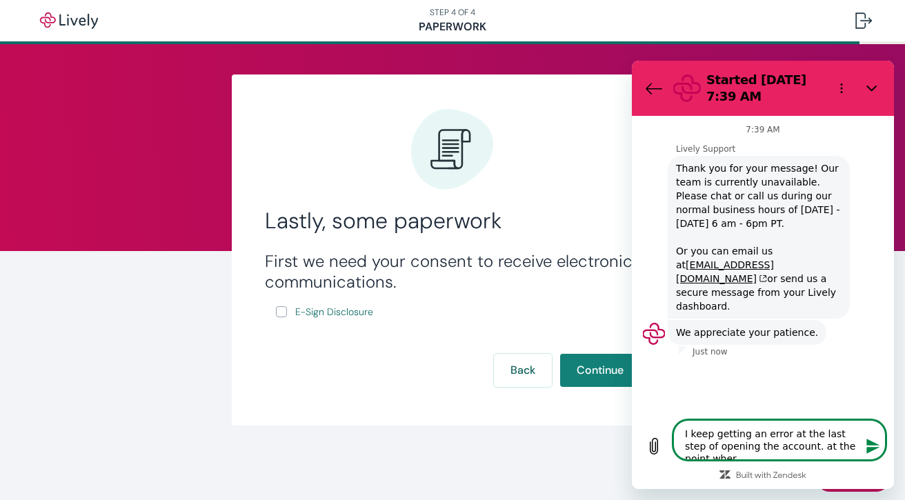
type textarea "x"
type textarea "I keep getting an error at the last step of opening the account. at the point w…"
type textarea "x"
type textarea "I keep getting an error at the last step of opening the account. at the point w…"
type textarea "x"
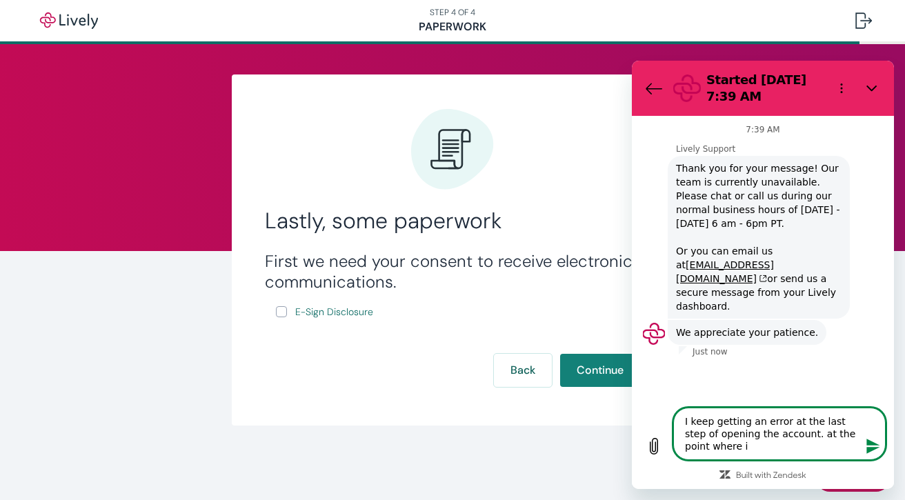
type textarea "I keep getting an error at the last step of opening the account. at the point w…"
type textarea "x"
type textarea "I keep getting an error at the last step of opening the account. at the point w…"
type textarea "x"
type textarea "I keep getting an error at the last step of opening the account. at the point w…"
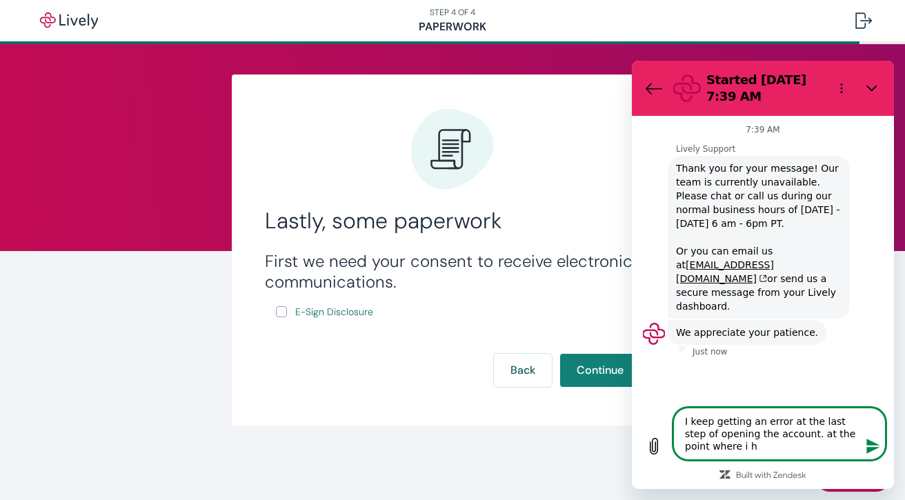
type textarea "x"
type textarea "I keep getting an error at the last step of opening the account. at the point w…"
type textarea "x"
type textarea "I keep getting an error at the last step of opening the account. at the point w…"
type textarea "x"
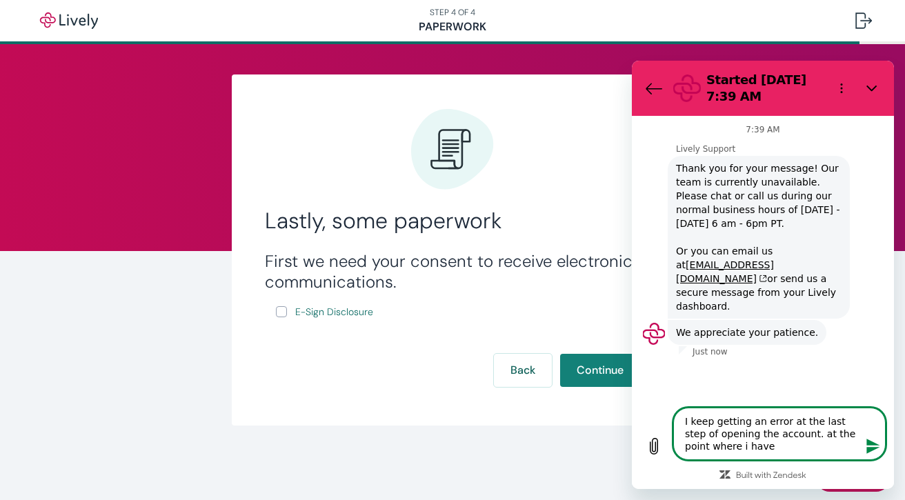
type textarea "I keep getting an error at the last step of opening the account. at the point w…"
type textarea "x"
type textarea "I keep getting an error at the last step of opening the account. at the point w…"
click at [873, 448] on icon "Send message" at bounding box center [872, 446] width 13 height 15
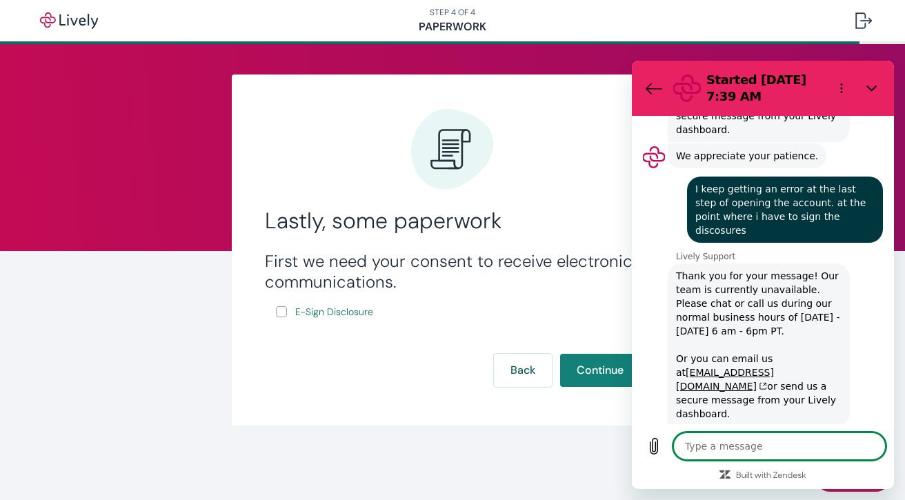
scroll to position [179, 0]
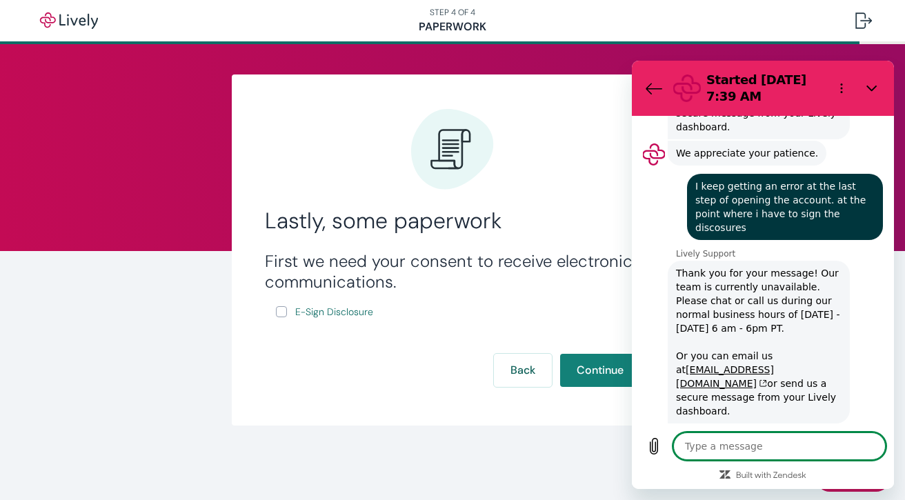
click at [871, 101] on button "Close" at bounding box center [872, 89] width 28 height 28
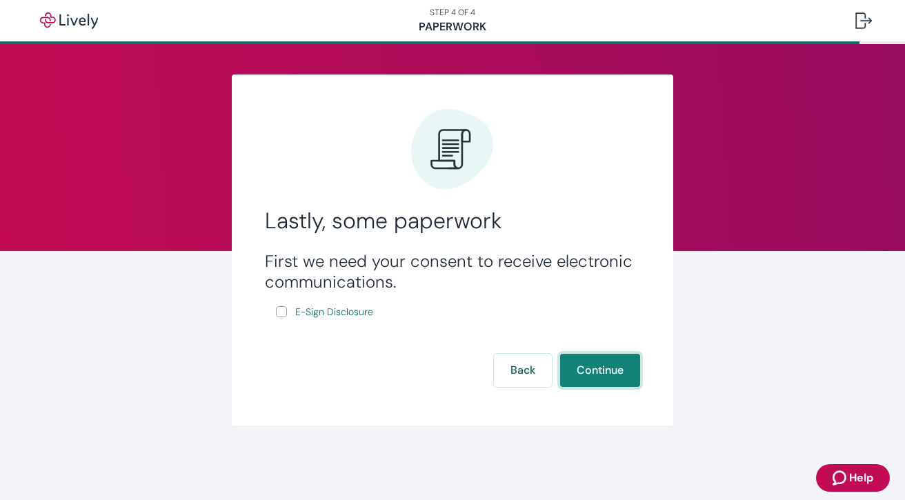
click at [613, 375] on button "Continue" at bounding box center [600, 370] width 80 height 33
